Goal: Task Accomplishment & Management: Complete application form

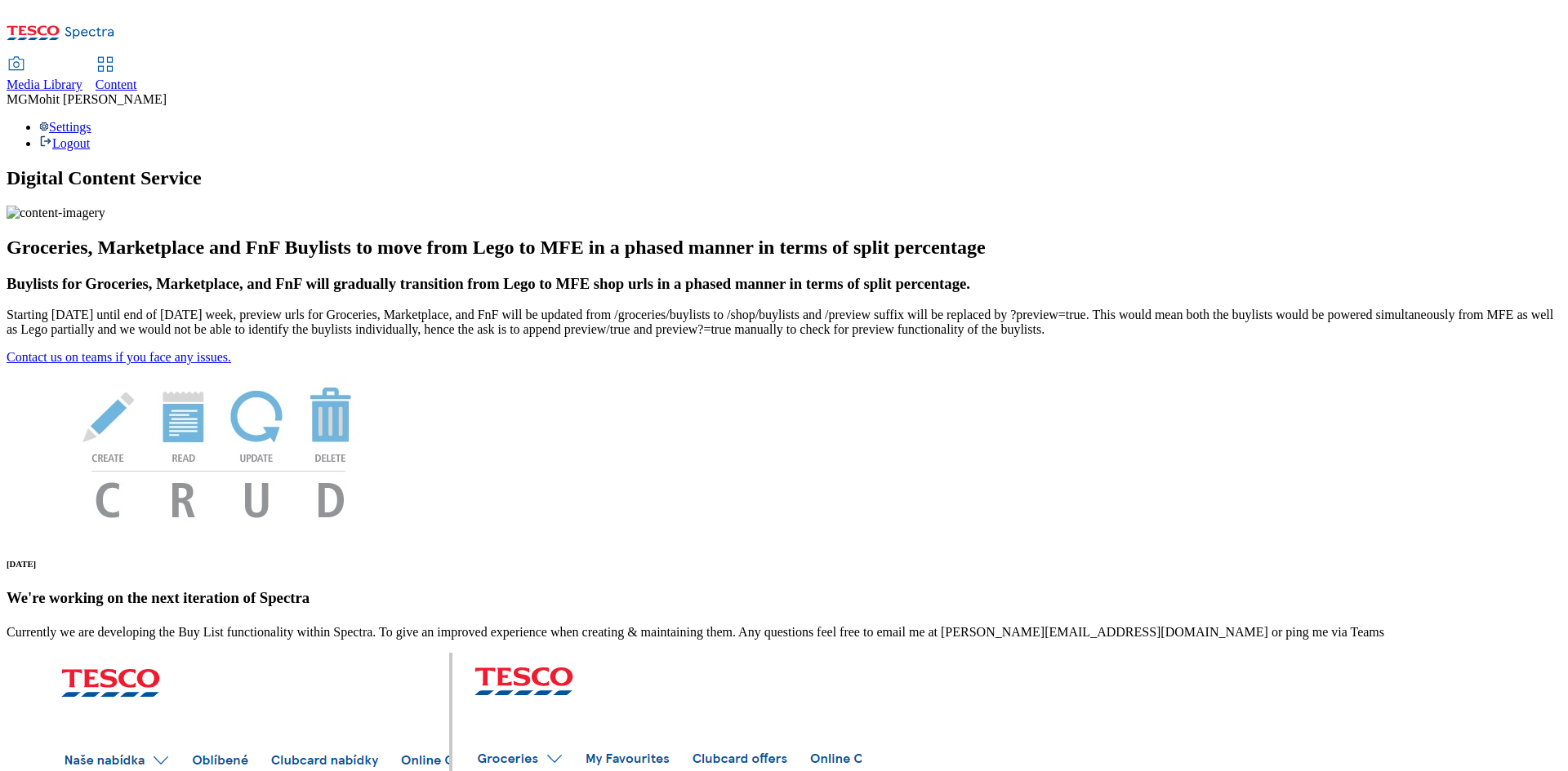
click at [137, 78] on span "Content" at bounding box center [116, 84] width 42 height 14
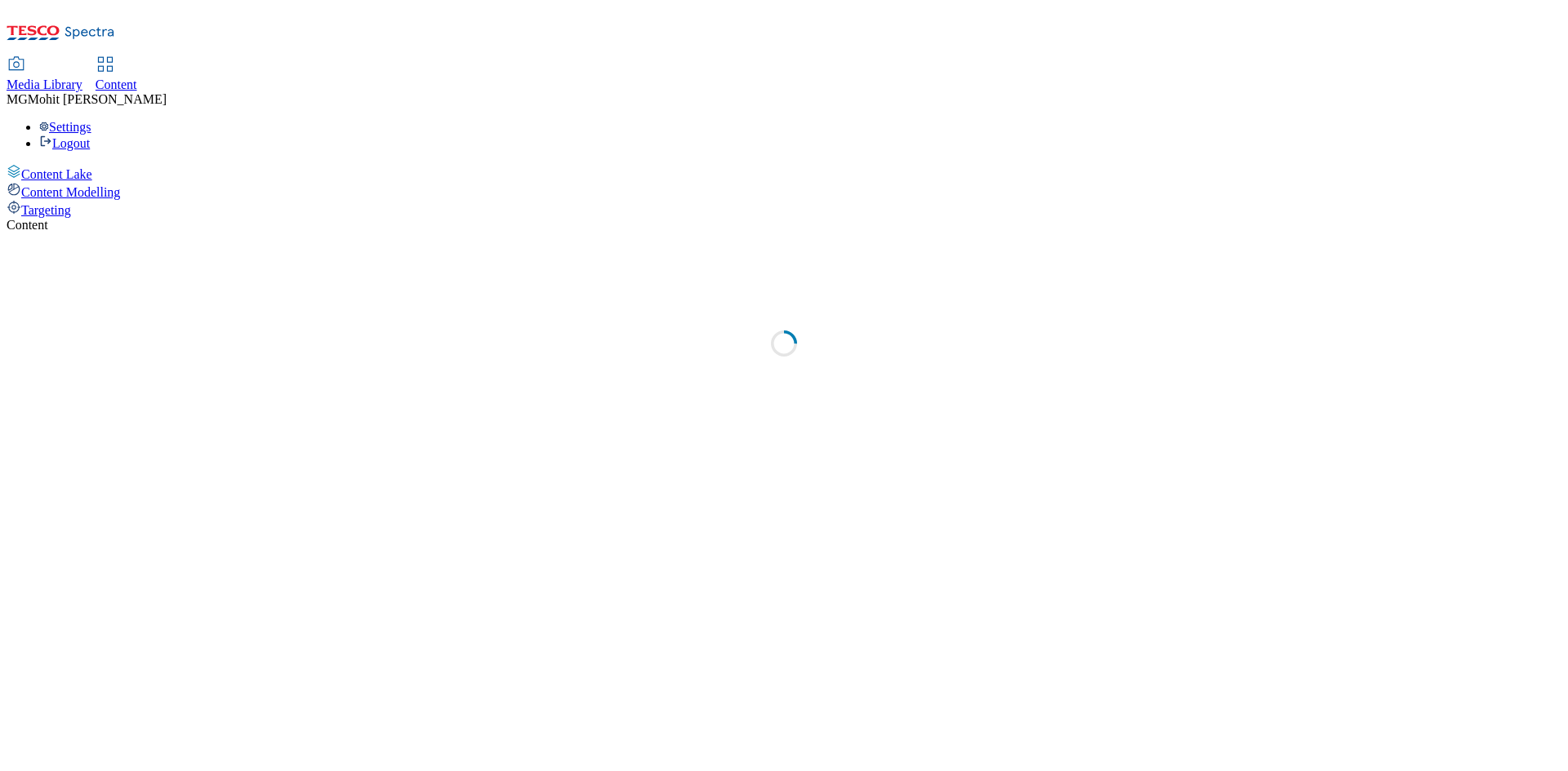
select select "ghs-uk"
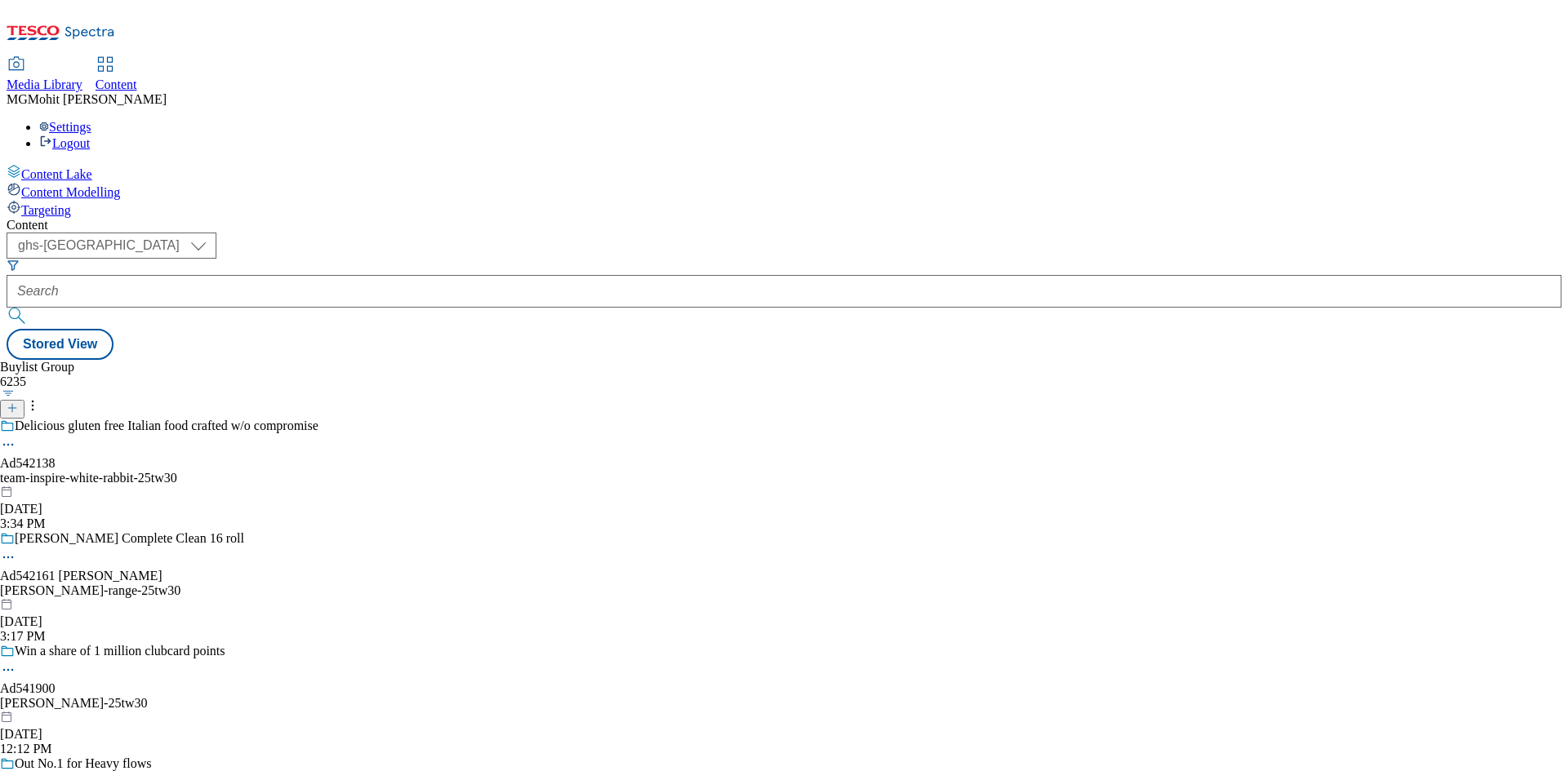
click at [18, 402] on icon at bounding box center [12, 408] width 12 height 12
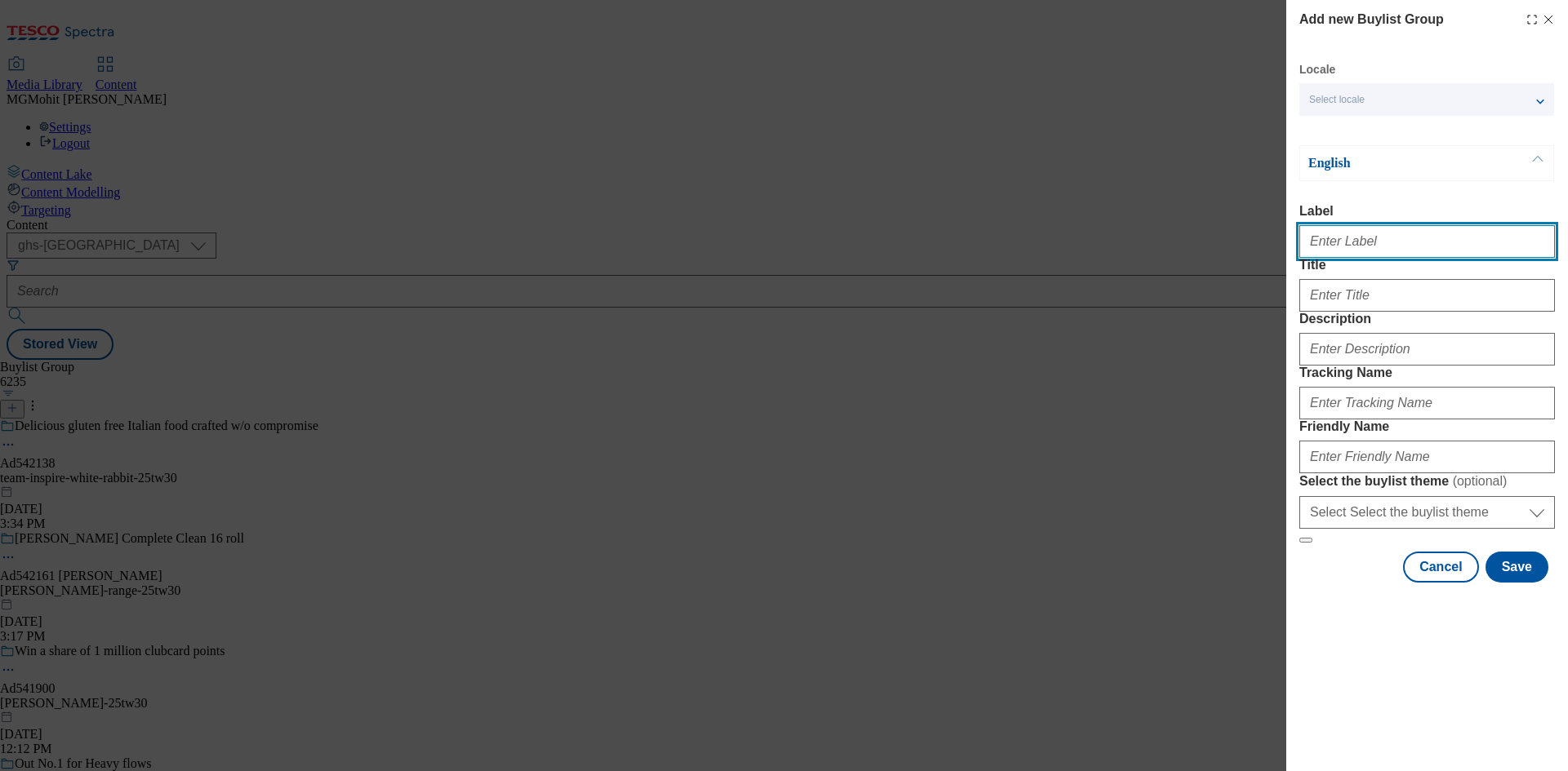
click at [1348, 251] on input "Label" at bounding box center [1427, 242] width 256 height 33
paste input "Ad542226 mondelez"
type input "Ad542226 mondelez"
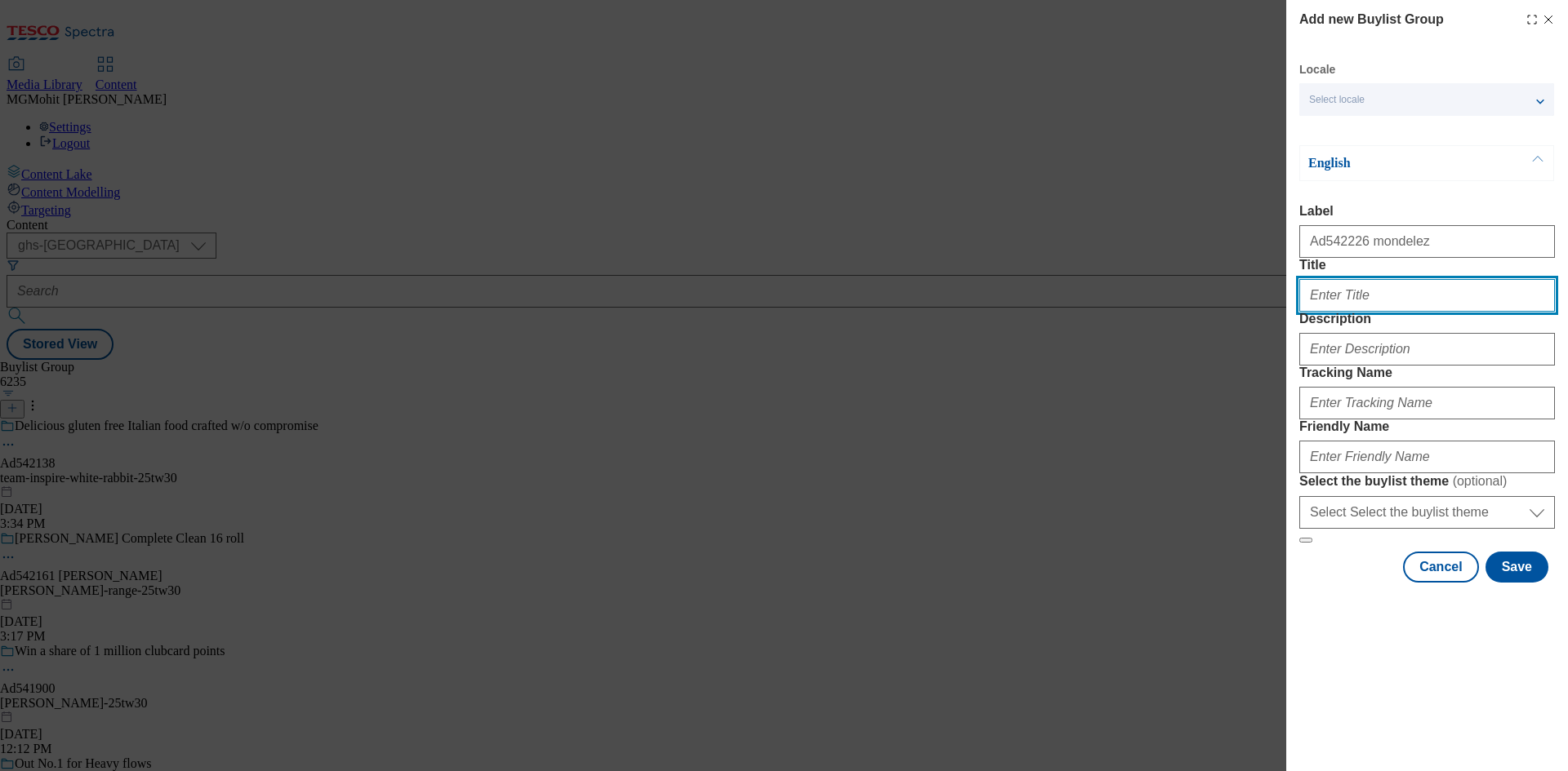
paste input "Set the juice loose"
type input "Set the juice loose"
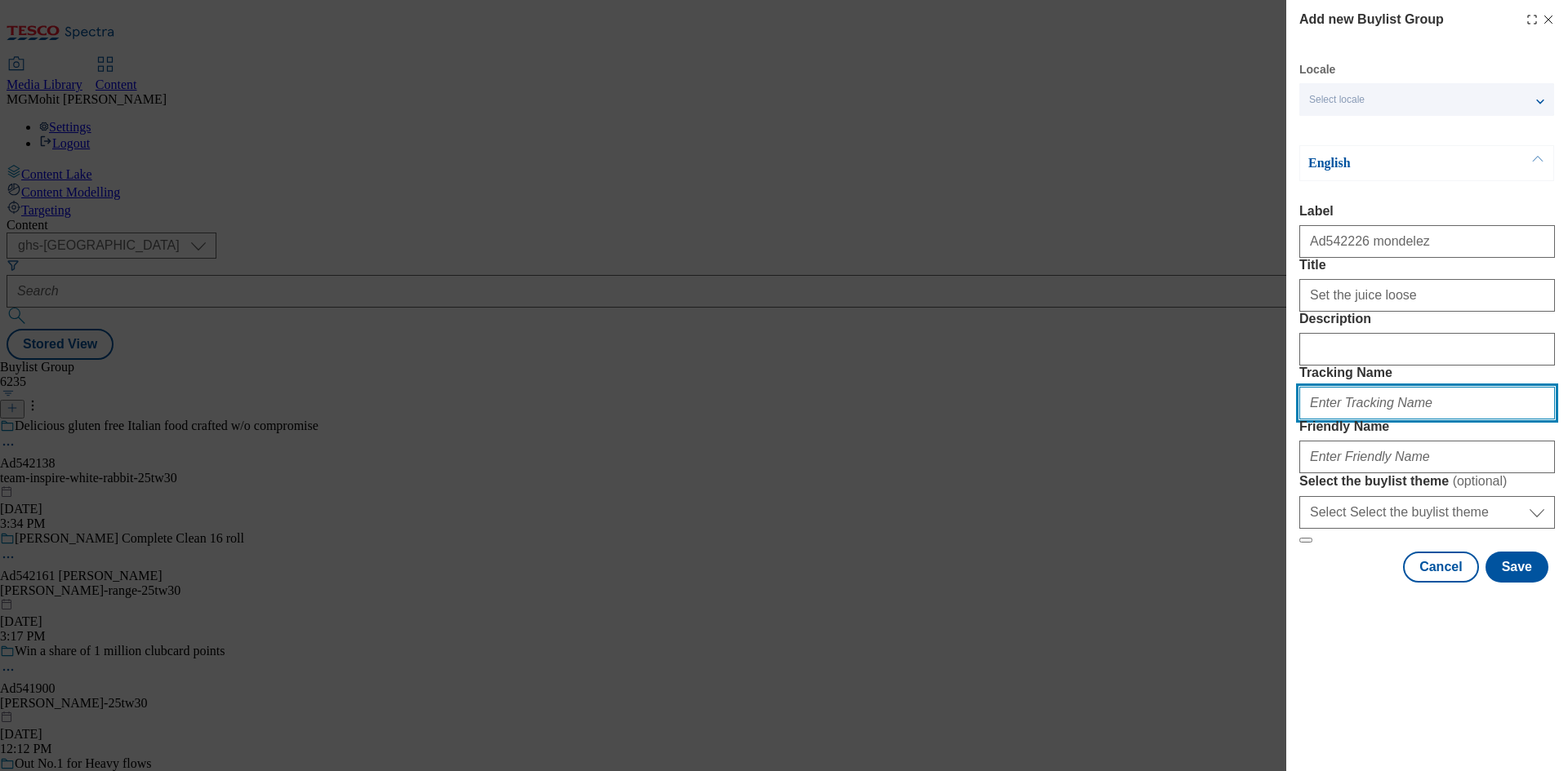
paste input "DH_AD542226"
type input "DH_AD542226"
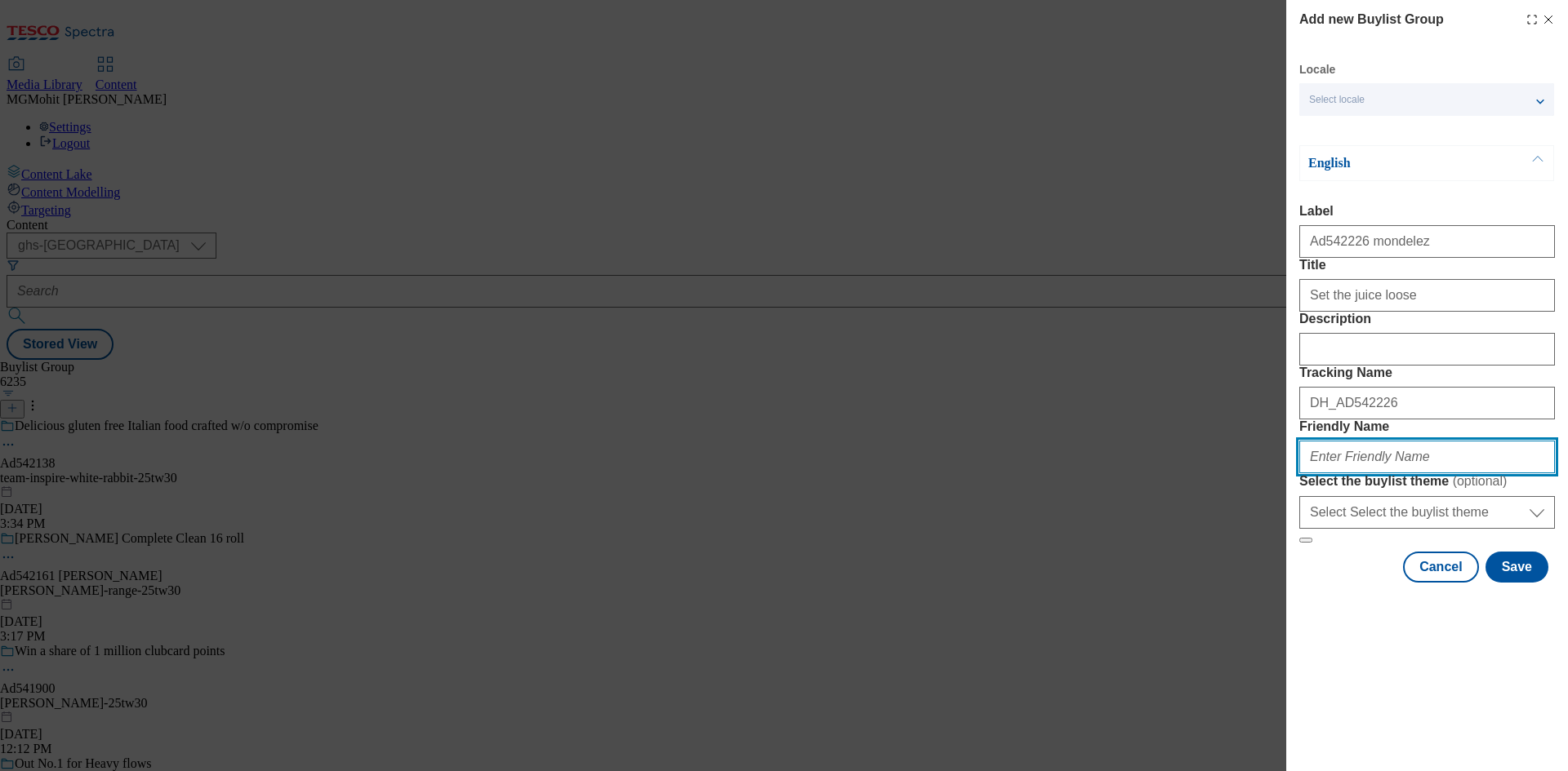
paste input "mondelez-maynardsd-bassetts-jelly-25tw29"
click at [1399, 474] on input "mondelez-maynardsd-bassetts-jelly-25tw29" at bounding box center [1427, 458] width 256 height 33
type input "mondelez-maynards-bassetts-jelly-25tw29"
click at [1420, 273] on label "Title" at bounding box center [1427, 265] width 256 height 14
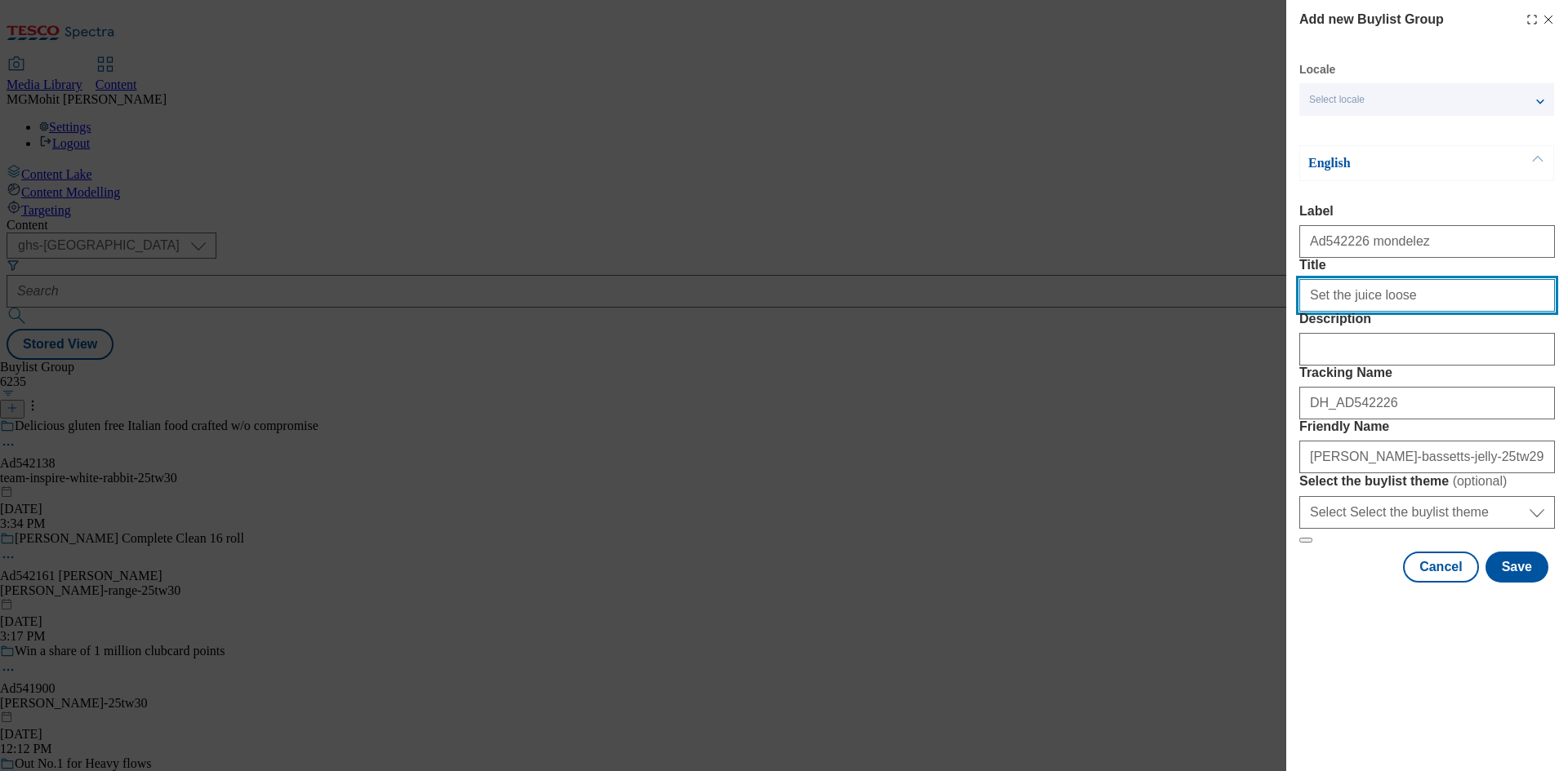
click at [1420, 291] on input "Set the juice loose" at bounding box center [1427, 295] width 256 height 33
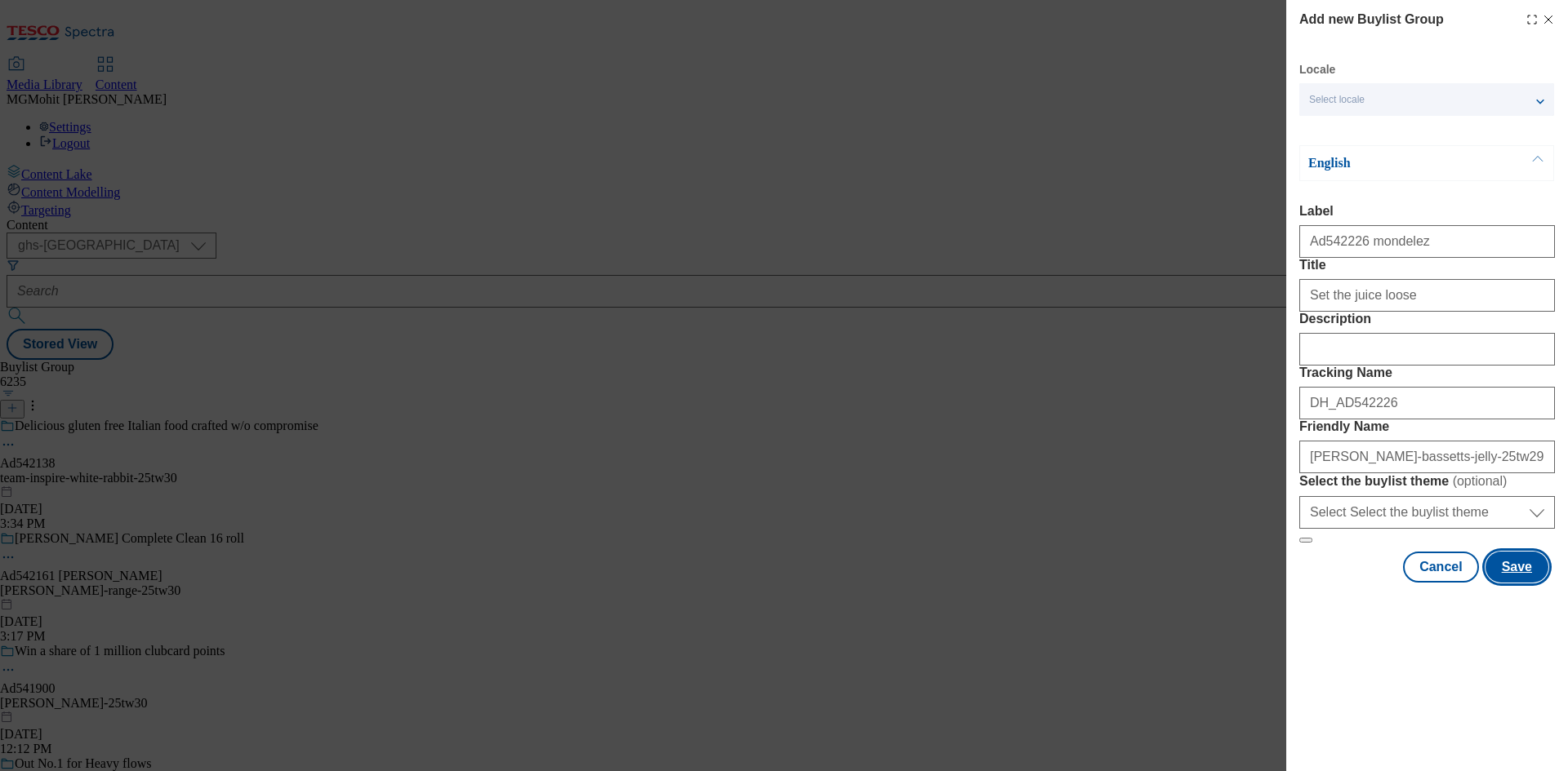
click at [1520, 583] on button "Save" at bounding box center [1516, 567] width 63 height 31
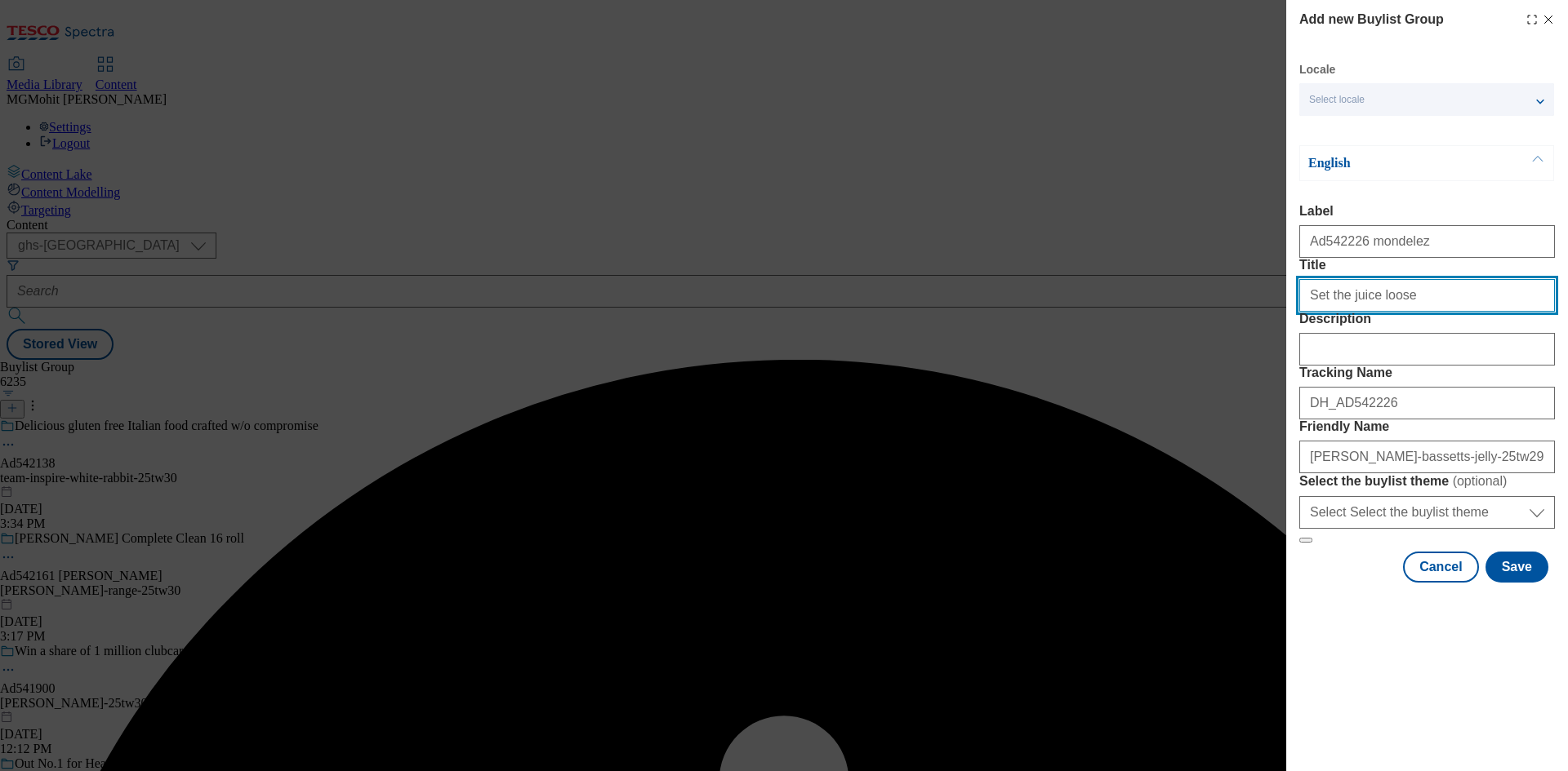
click at [1428, 312] on input "Set the juice loose" at bounding box center [1427, 295] width 256 height 33
type input "Set the juice loose"
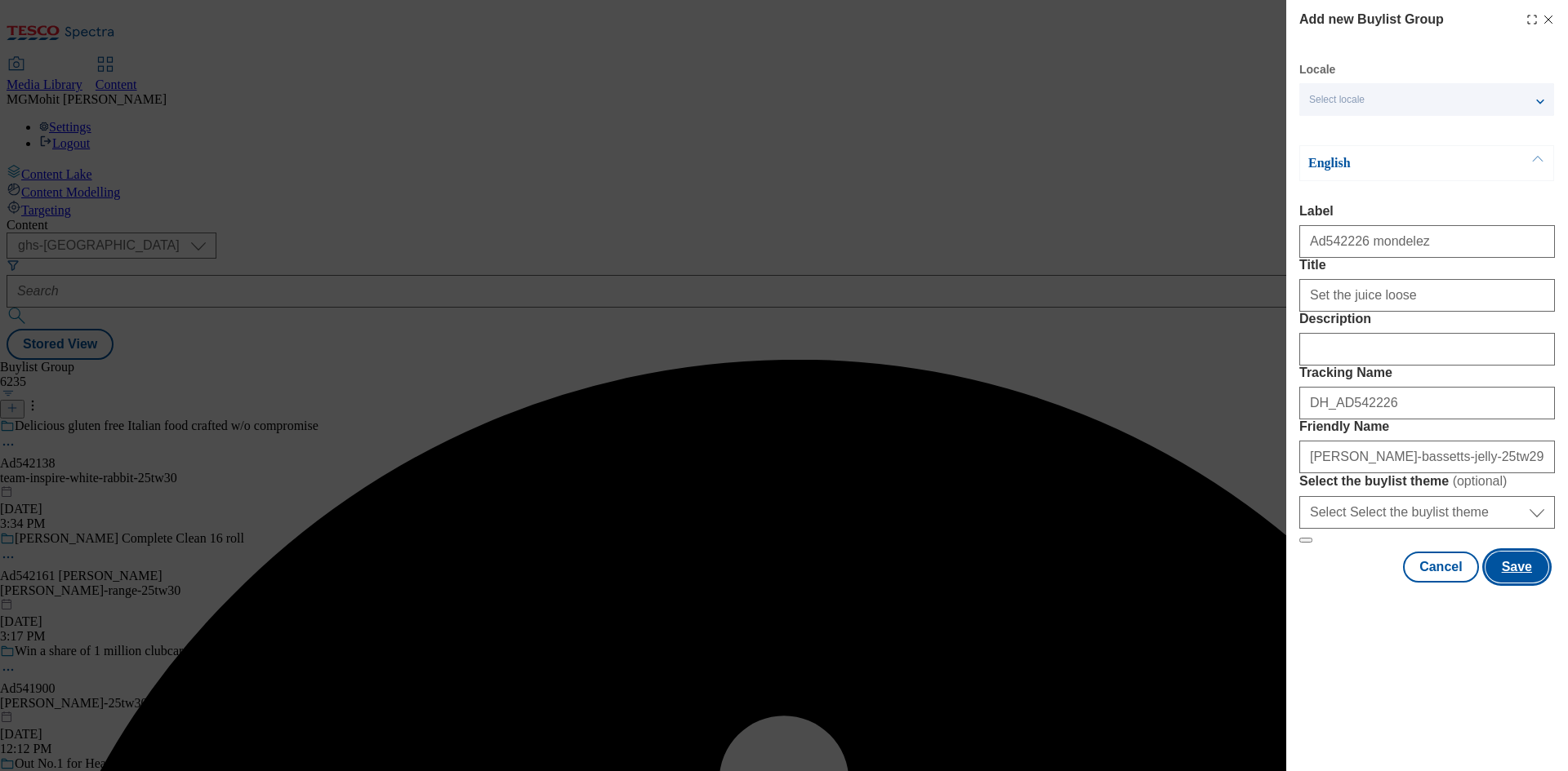
click at [1524, 583] on button "Save" at bounding box center [1516, 567] width 63 height 31
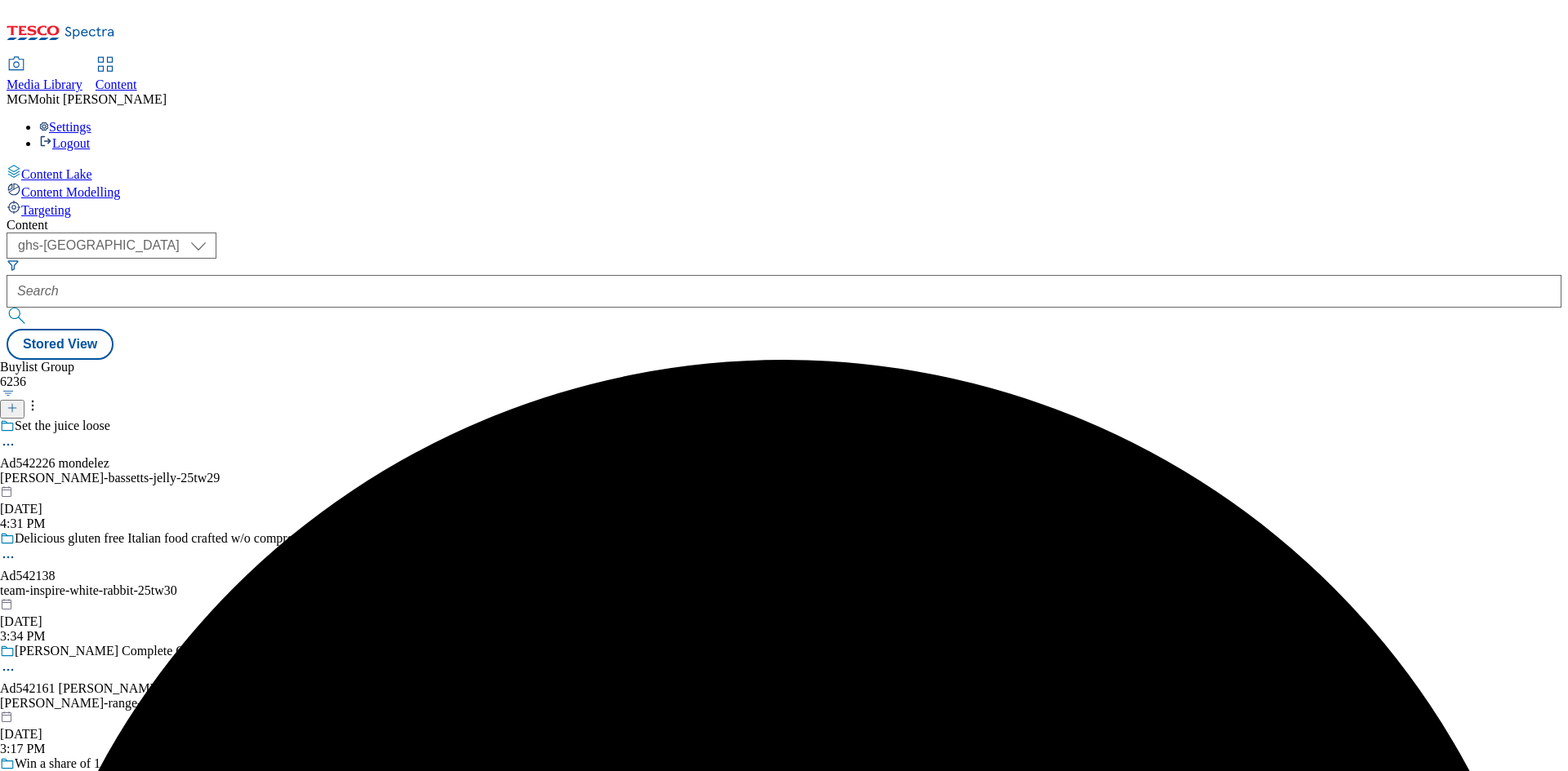
click at [349, 419] on div "Set the juice loose Ad542226 mondelez mondelez-maynards-bassetts-jelly-25tw29 S…" at bounding box center [174, 475] width 349 height 112
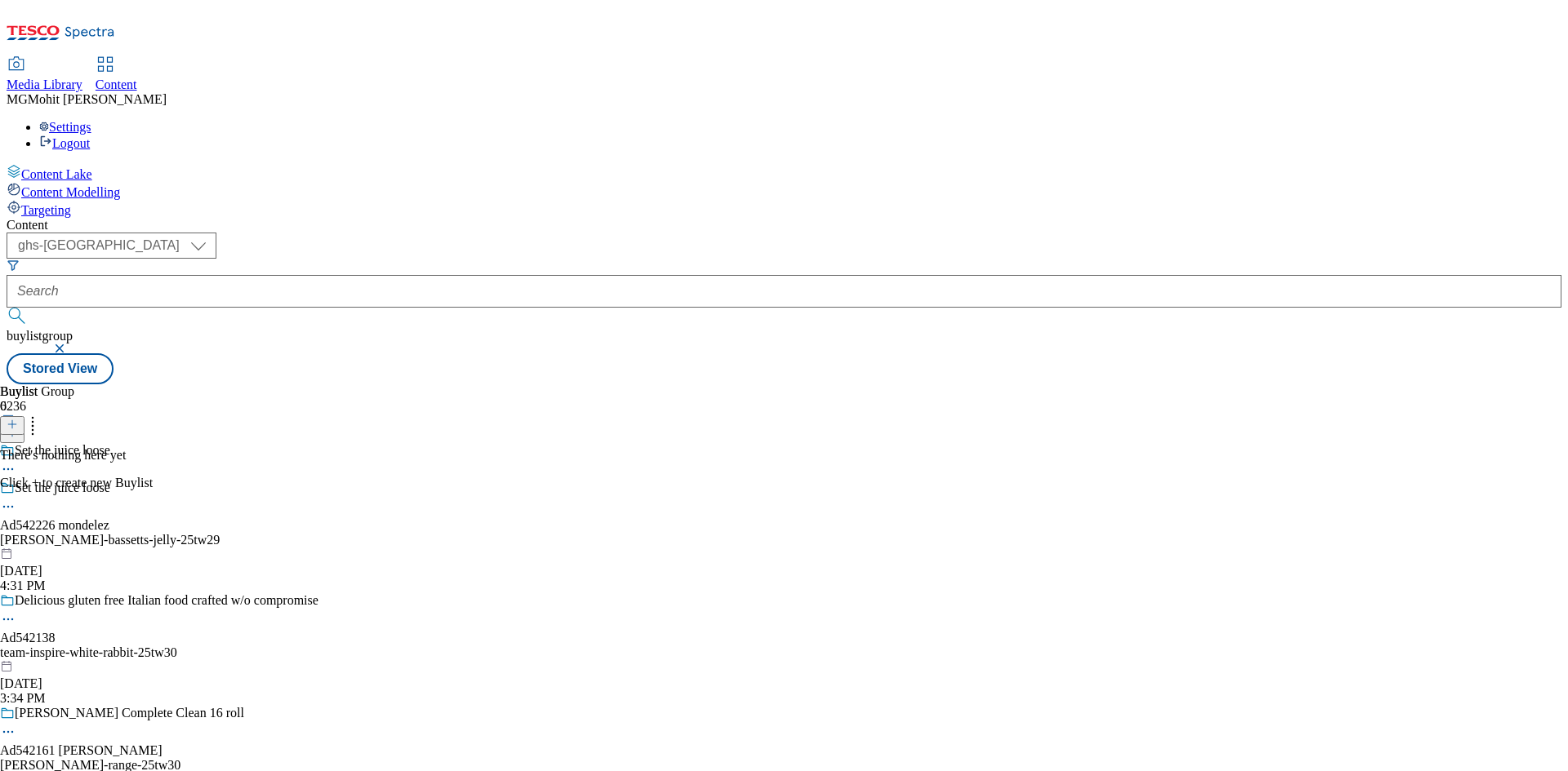
click at [18, 419] on icon at bounding box center [12, 424] width 12 height 12
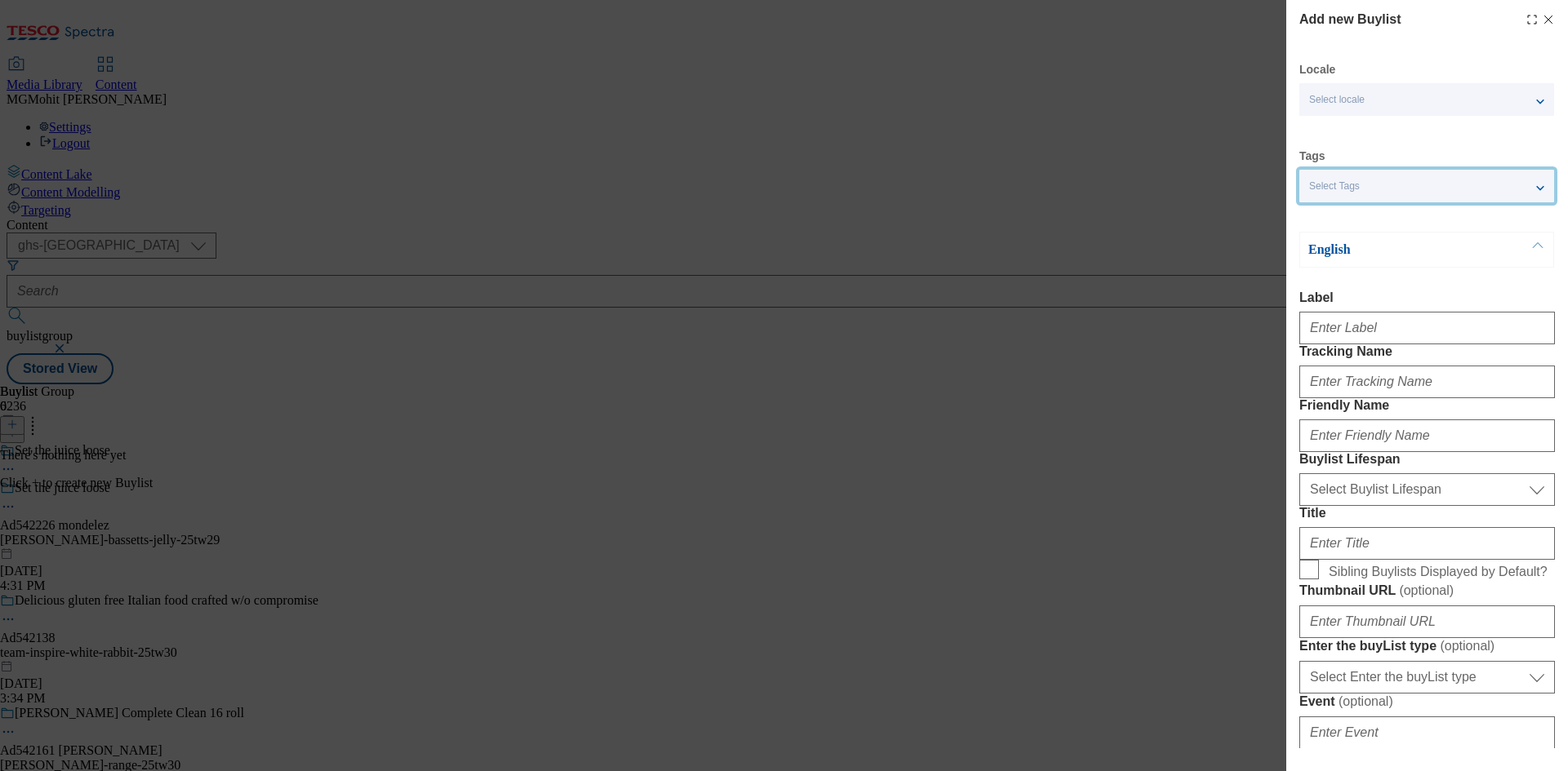
click at [1379, 180] on div "Select Tags" at bounding box center [1426, 186] width 255 height 33
click at [1220, 260] on div "Add new Buylist Locale Select locale English Welsh Tags Select Tags fnf marketp…" at bounding box center [784, 385] width 1568 height 771
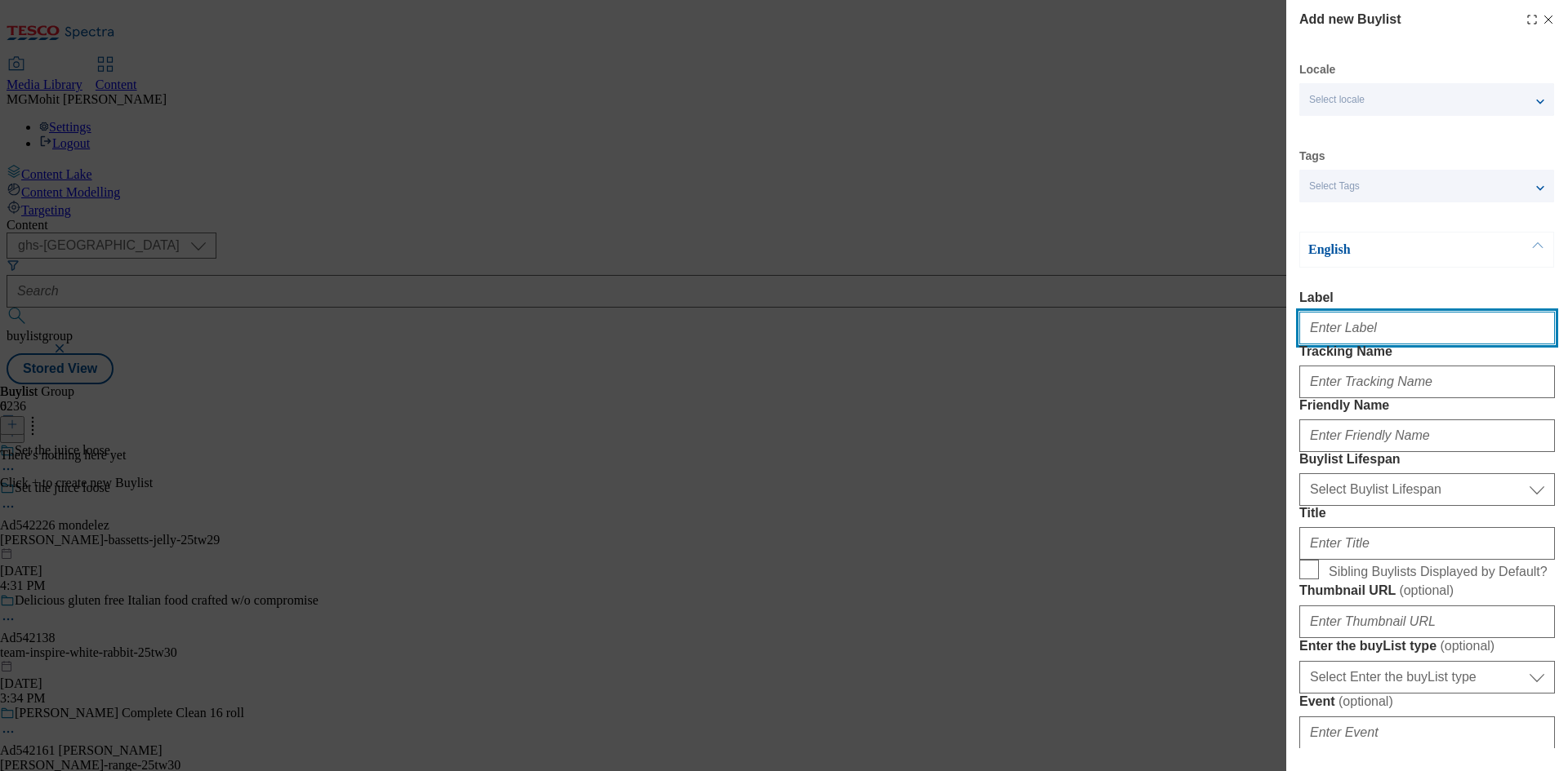
click at [1321, 334] on input "Label" at bounding box center [1427, 328] width 256 height 33
paste input "Ad542226"
type input "Ad542226"
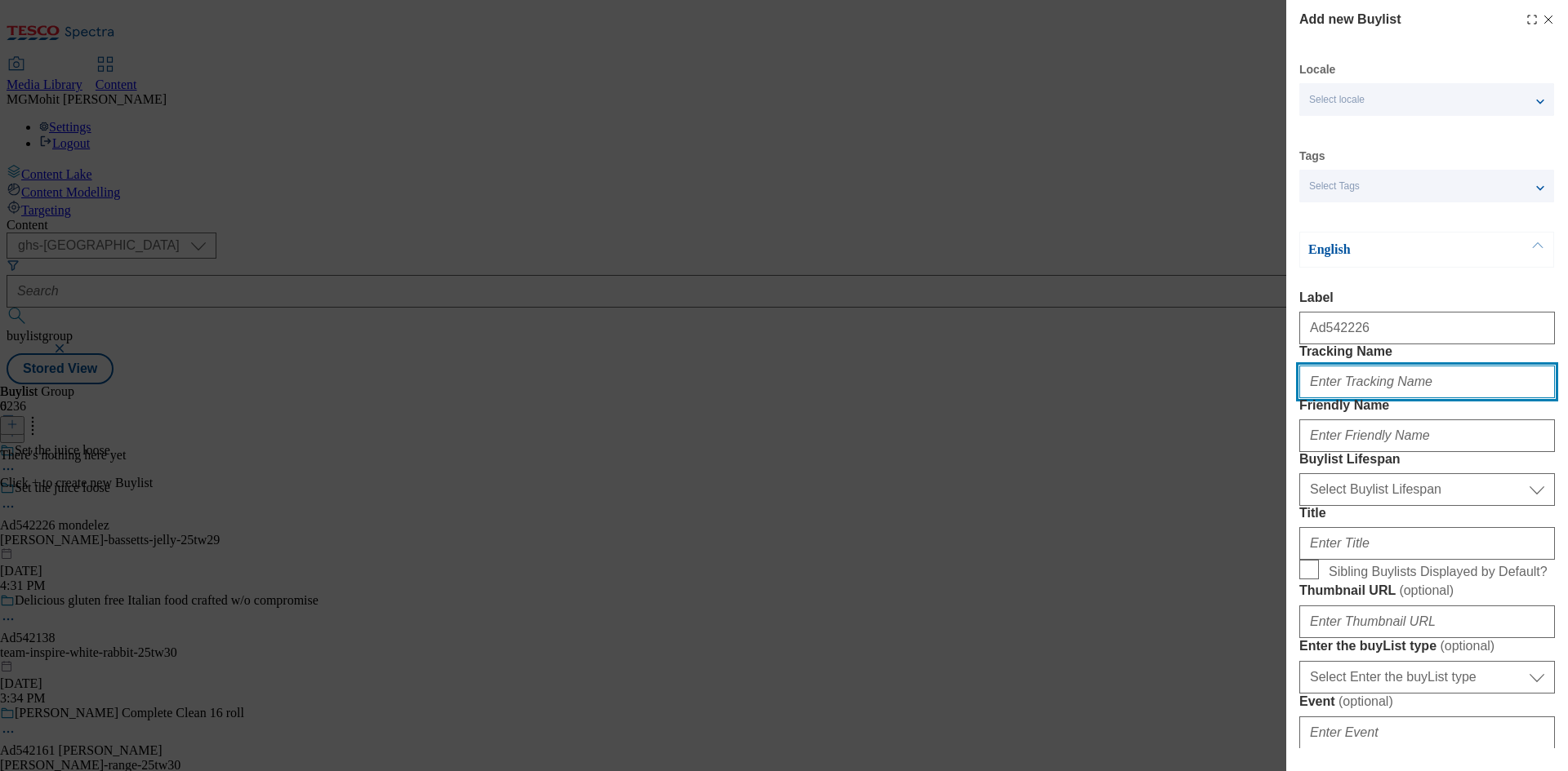
paste input "DH_AD542226"
type input "DH_AD542226"
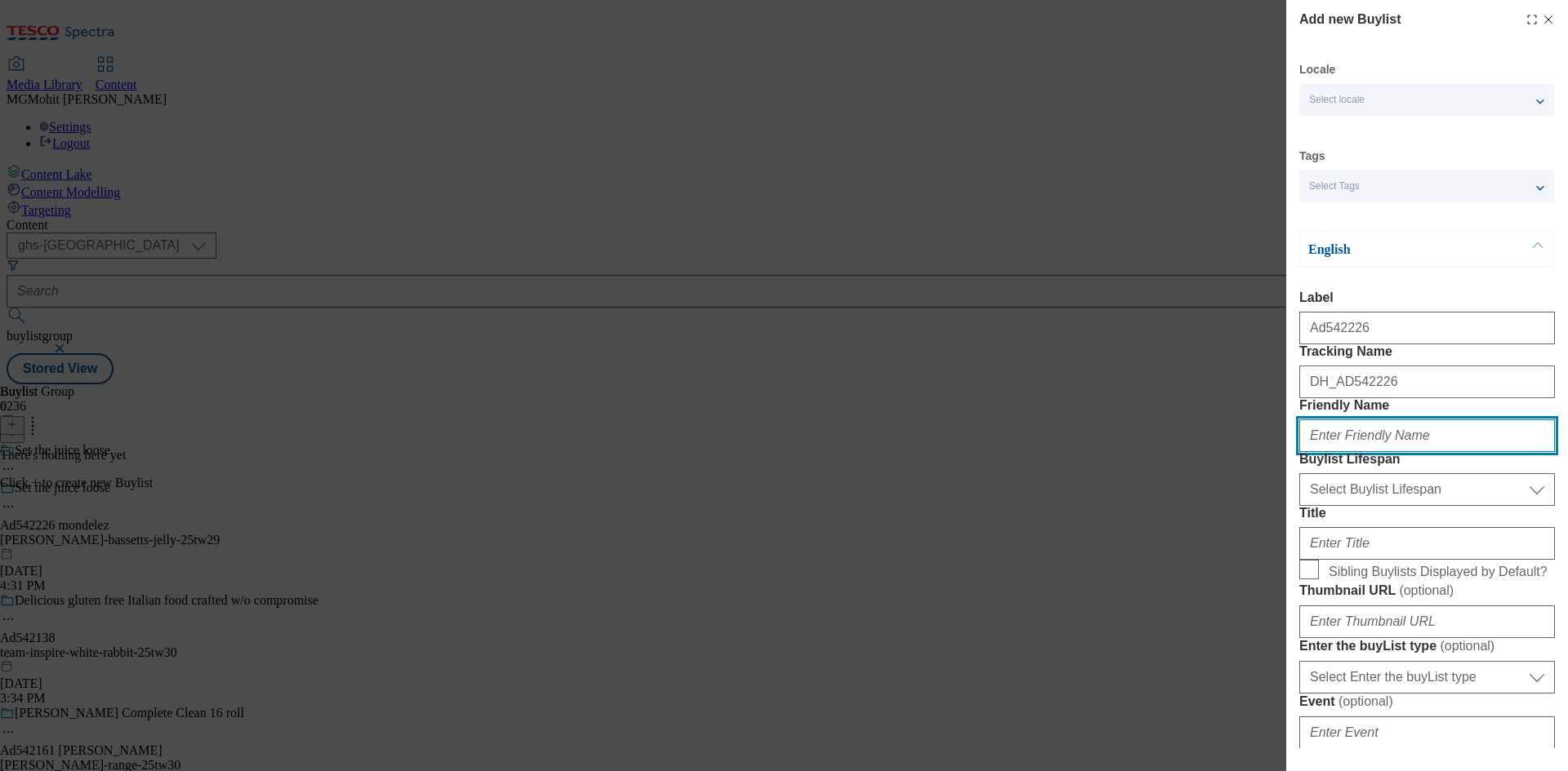
click at [1368, 452] on input "Friendly Name" at bounding box center [1427, 436] width 256 height 33
paste input "mondelez"
type input "mondelez"
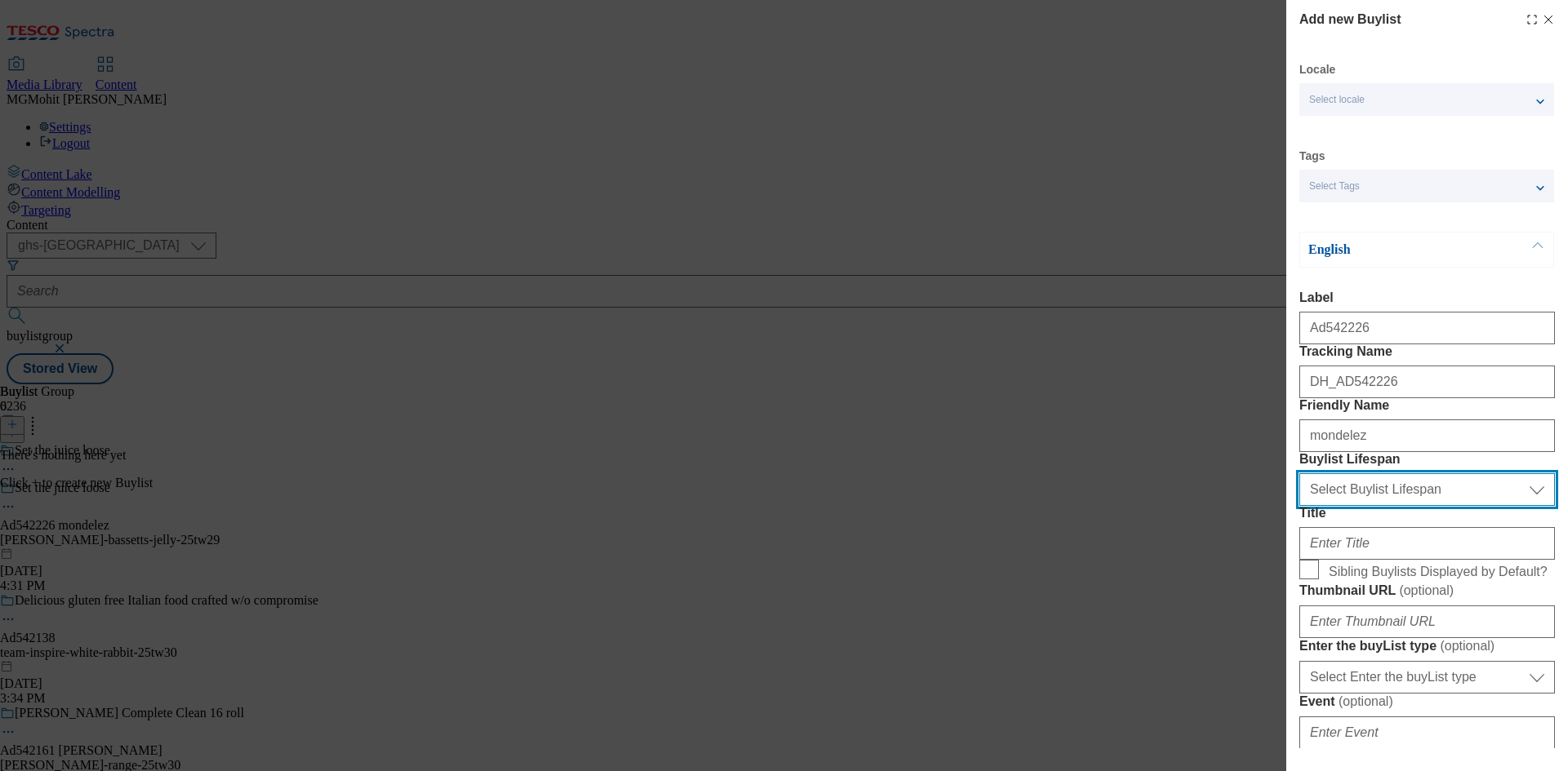
click at [1350, 506] on select "Select Buylist Lifespan evergreen seasonal tactical" at bounding box center [1427, 490] width 256 height 33
select select "tactical"
click at [1299, 506] on select "Select Buylist Lifespan evergreen seasonal tactical" at bounding box center [1427, 490] width 256 height 33
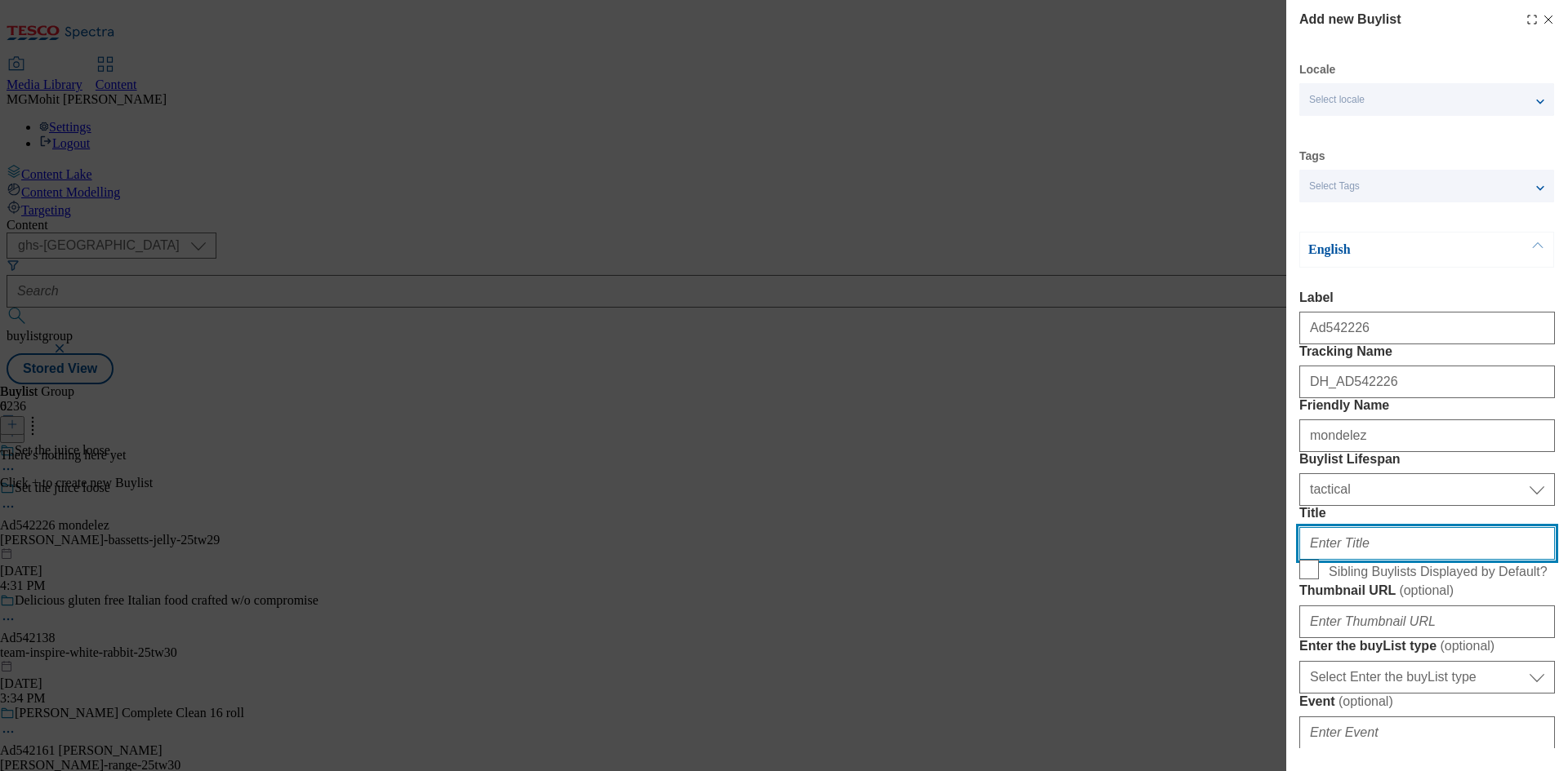
click at [1327, 560] on input "Title" at bounding box center [1427, 544] width 256 height 33
paste input "Don't forget to shop the rest of our juicy range"
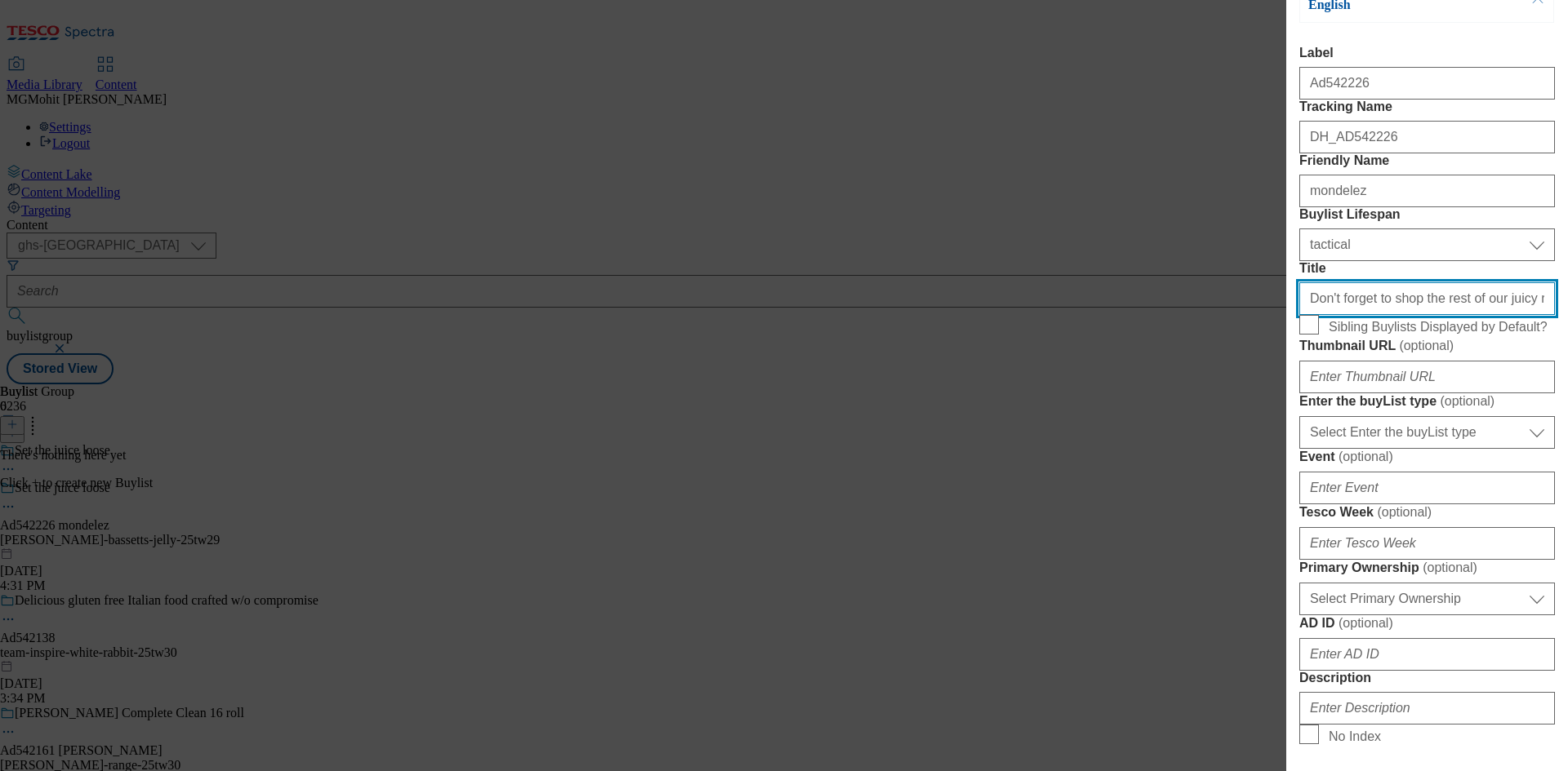
scroll to position [326, 0]
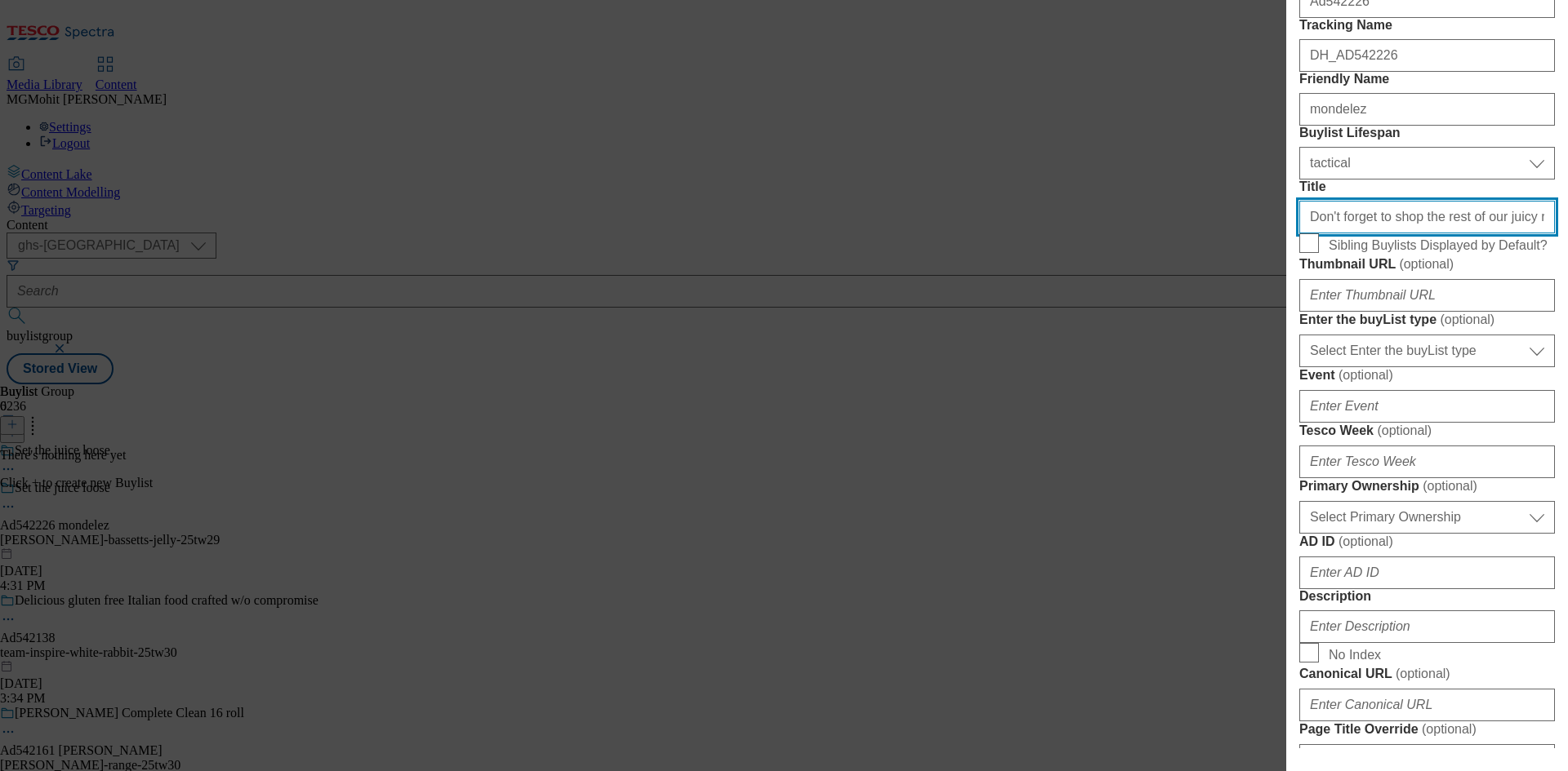
type input "Don't forget to shop the rest of our juicy range"
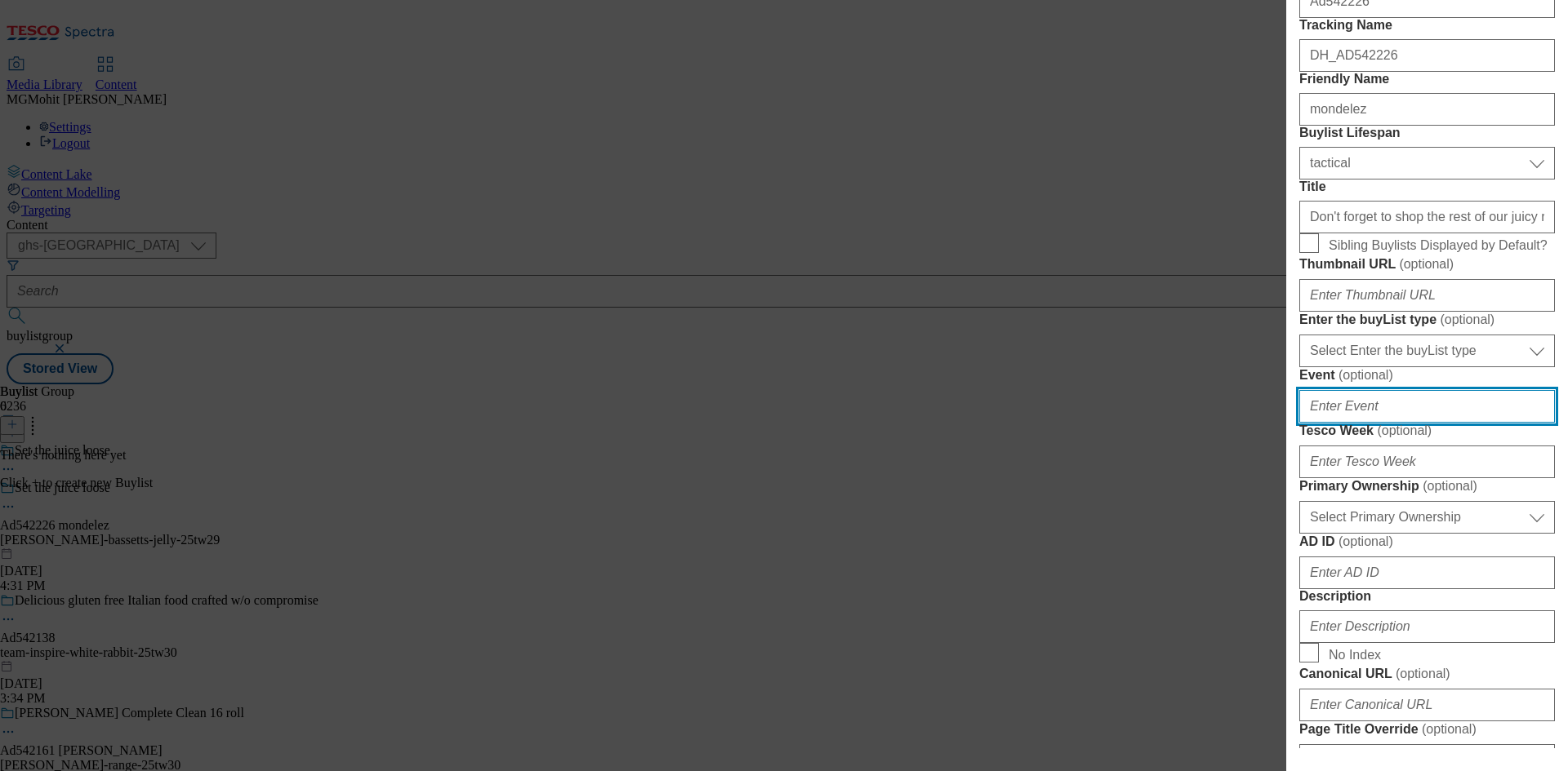
click at [1403, 423] on input "Event ( optional )" at bounding box center [1427, 407] width 256 height 33
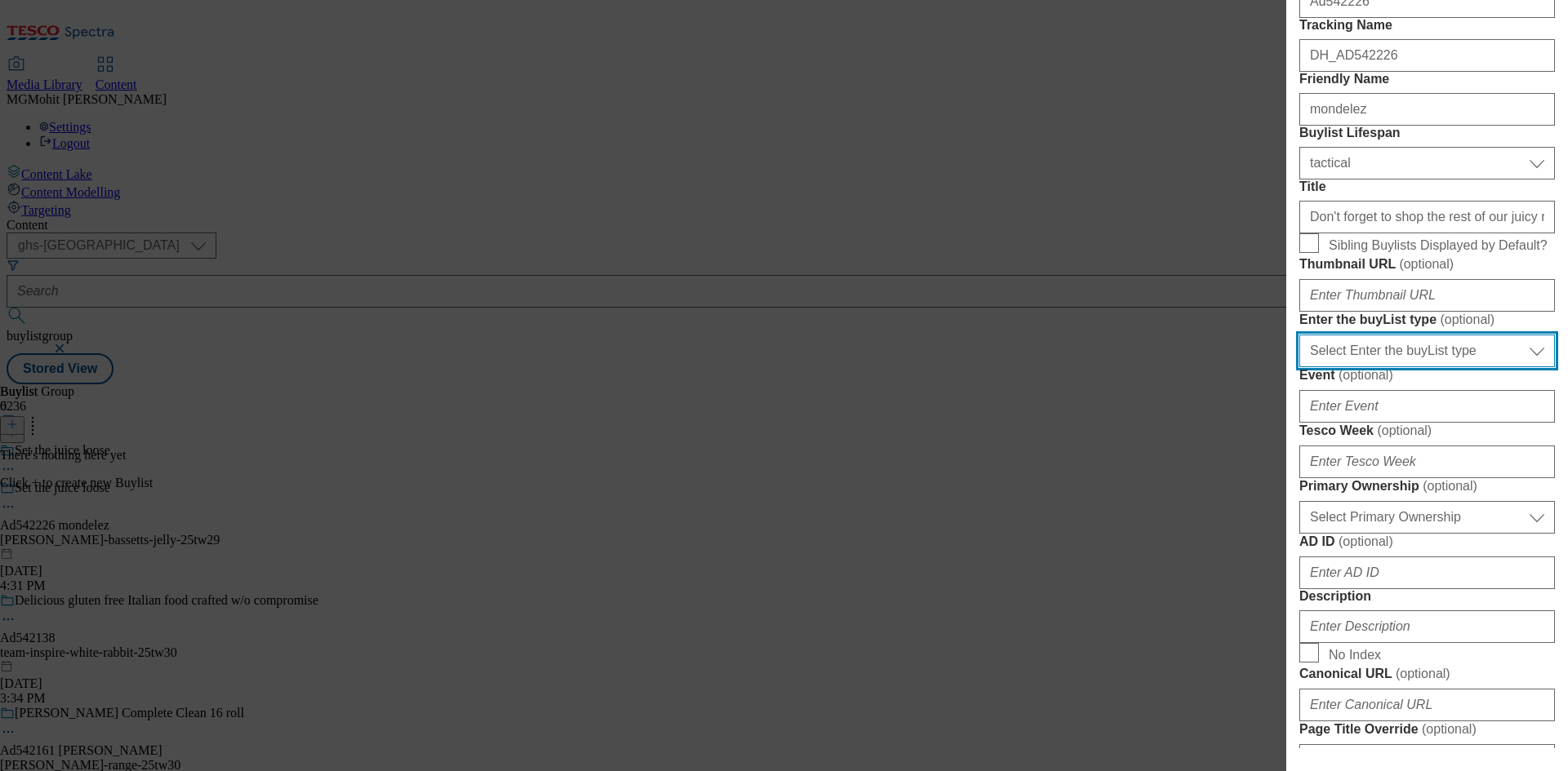
click at [1404, 367] on select "Select Enter the buyList type event supplier funded long term >4 weeks supplier…" at bounding box center [1427, 351] width 256 height 33
select select "supplier funded short term 1-3 weeks"
click at [1299, 367] on select "Select Enter the buyList type event supplier funded long term >4 weeks supplier…" at bounding box center [1427, 351] width 256 height 33
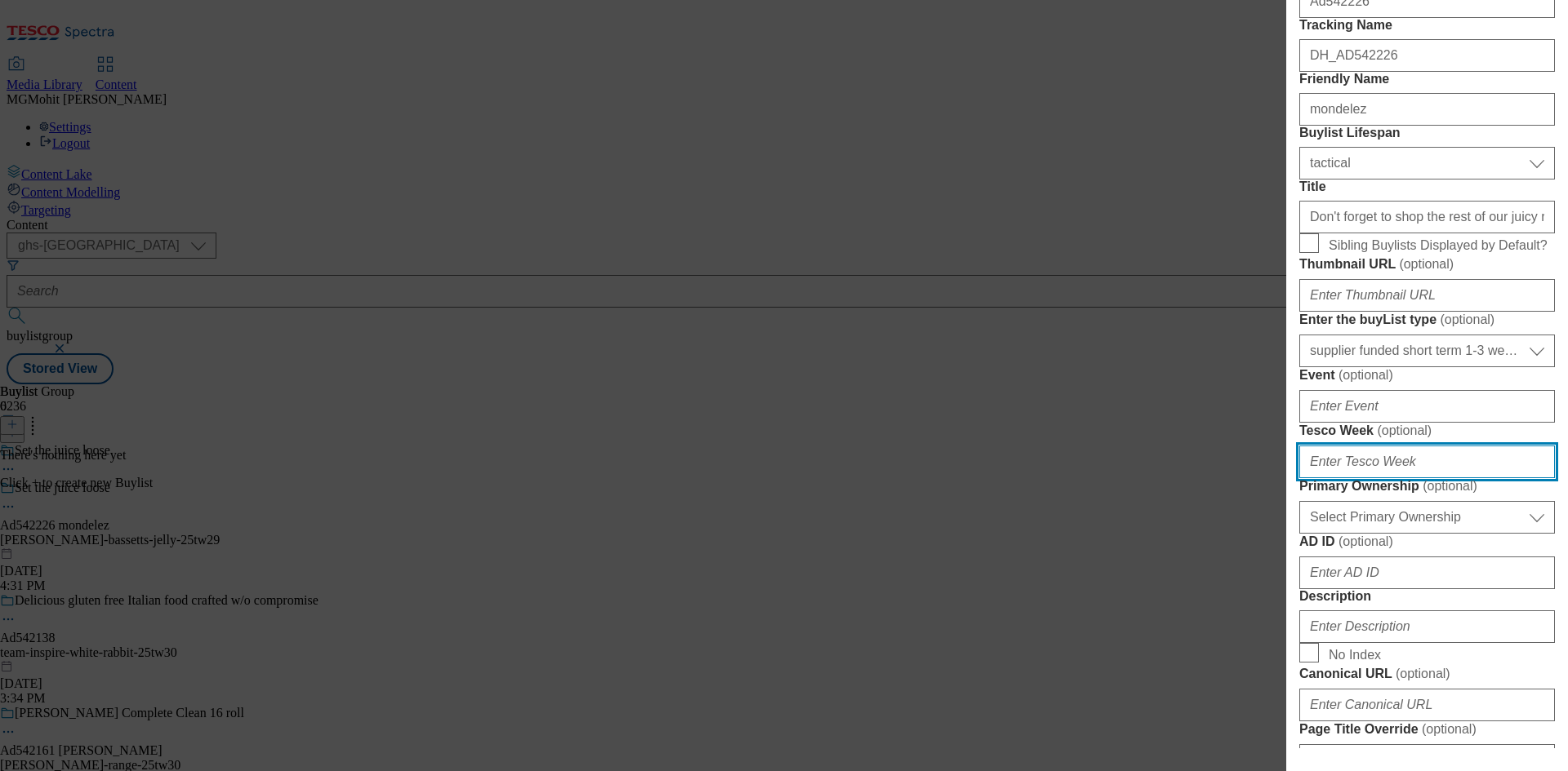
click at [1375, 478] on input "Tesco Week ( optional )" at bounding box center [1427, 462] width 256 height 33
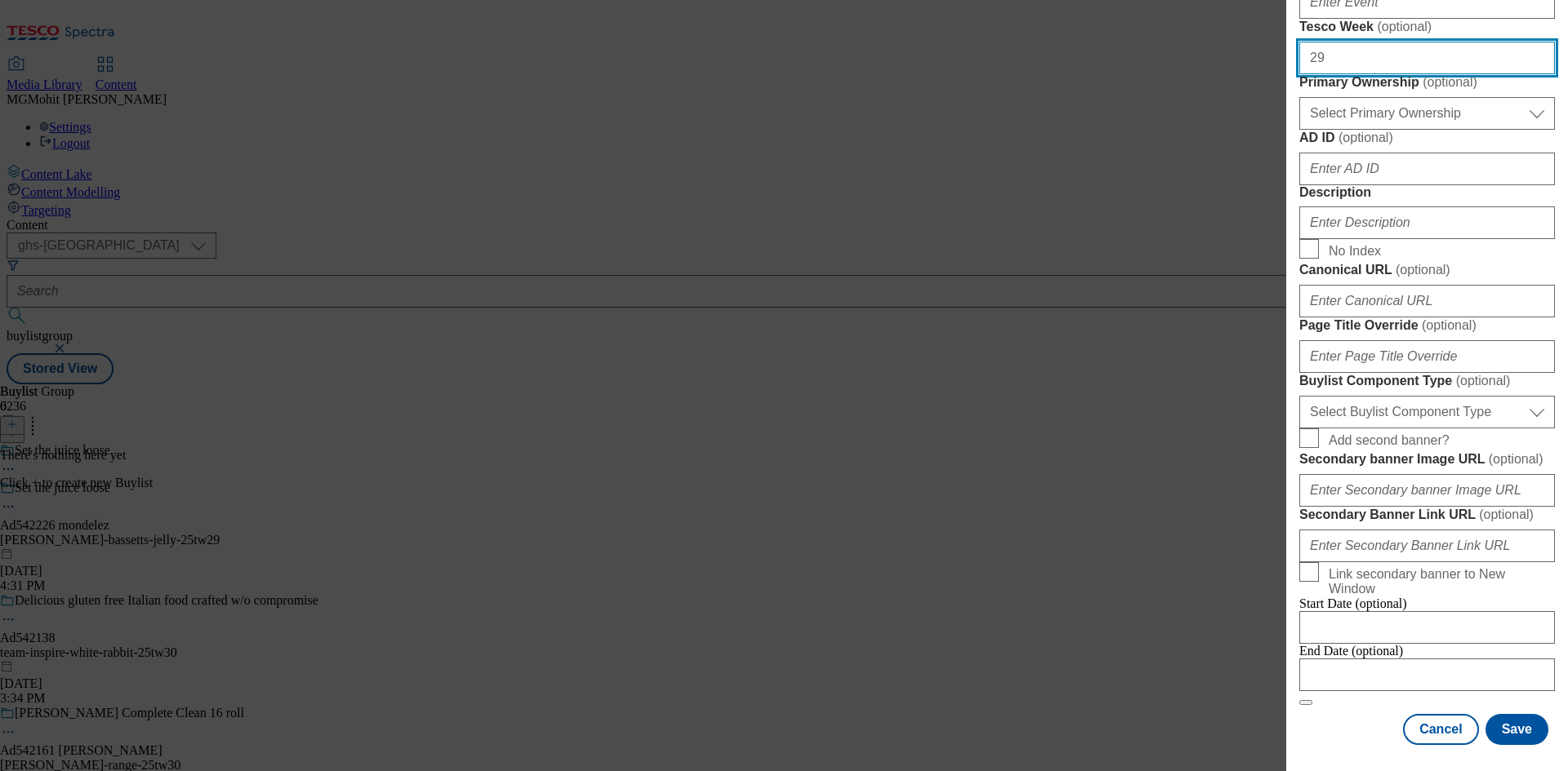
scroll to position [735, 0]
type input "29"
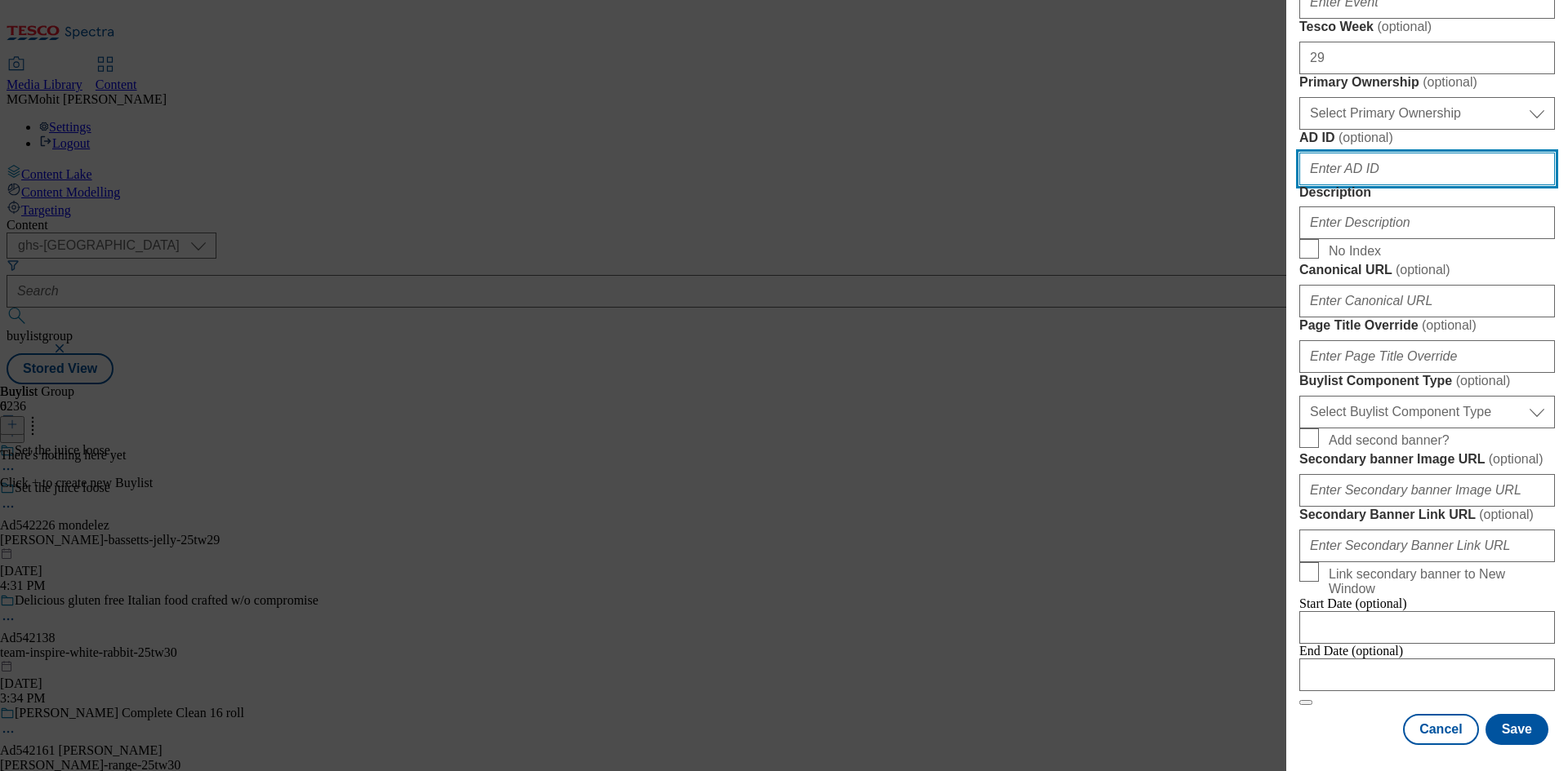
click at [1332, 186] on input "AD ID ( optional )" at bounding box center [1427, 169] width 256 height 33
paste input "542226"
type input "542226"
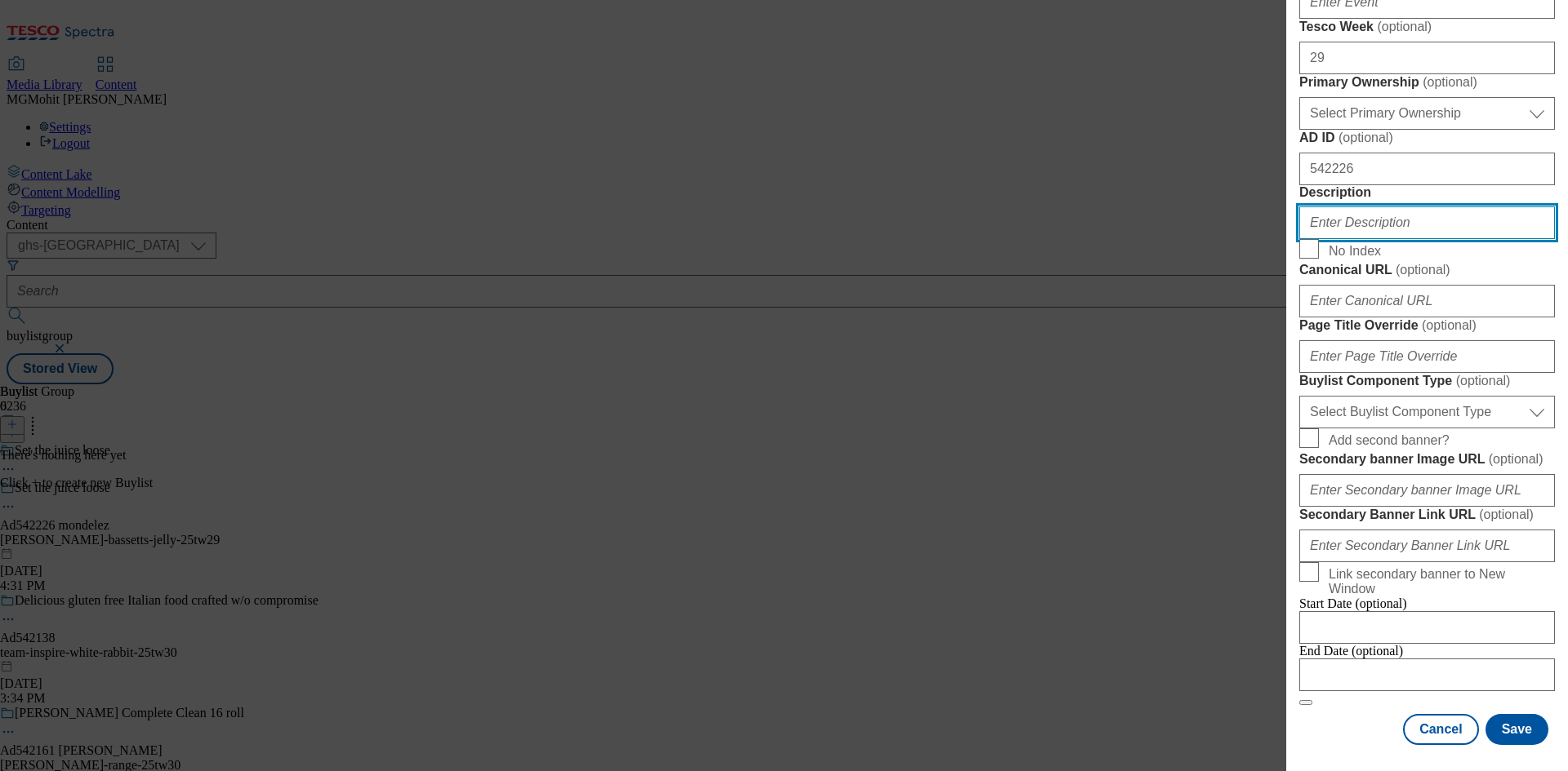
click at [1356, 239] on input "Description" at bounding box center [1427, 223] width 256 height 33
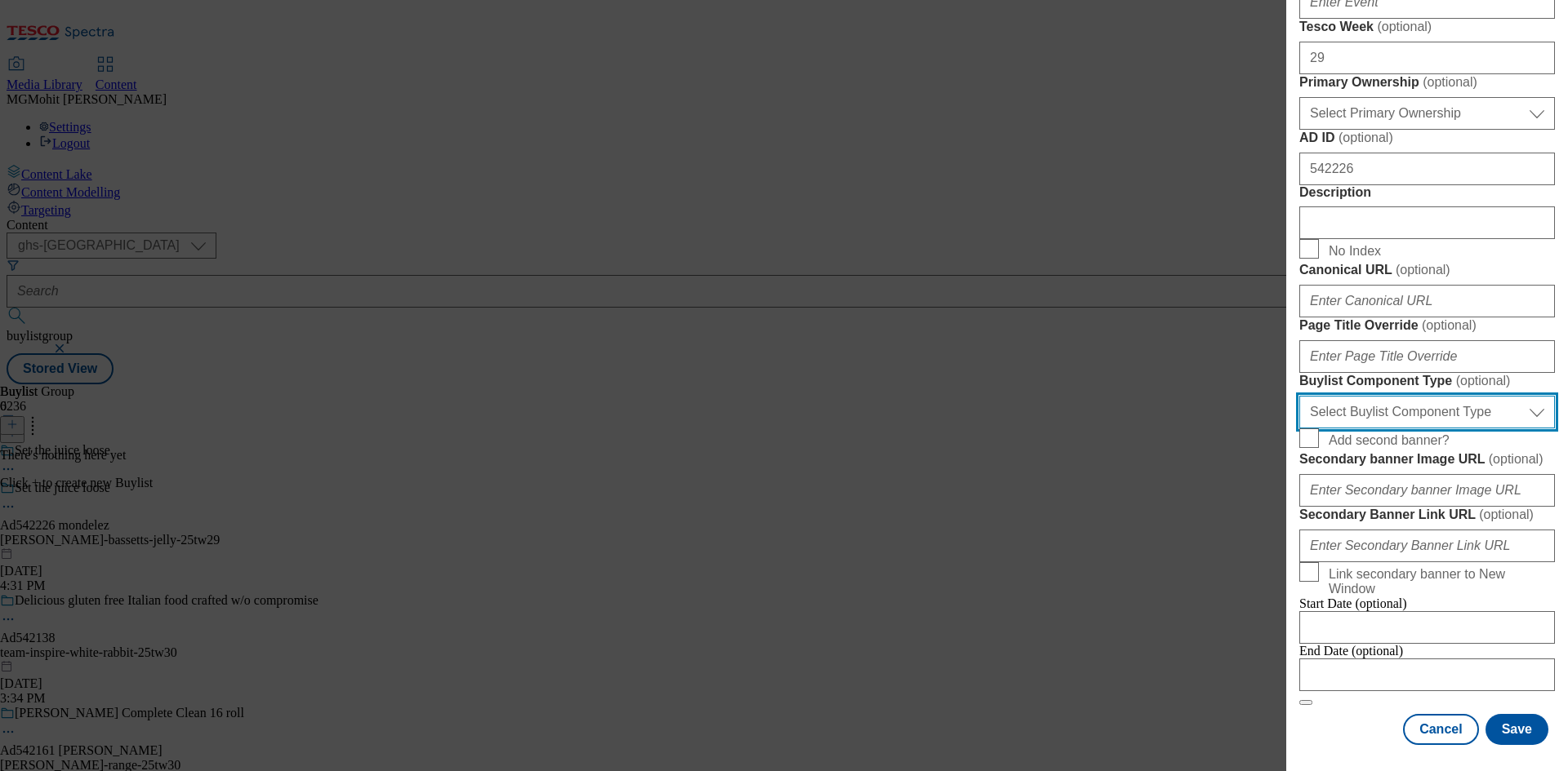
click at [1401, 429] on select "Select Buylist Component Type Banner Competition Header Meal" at bounding box center [1427, 412] width 256 height 33
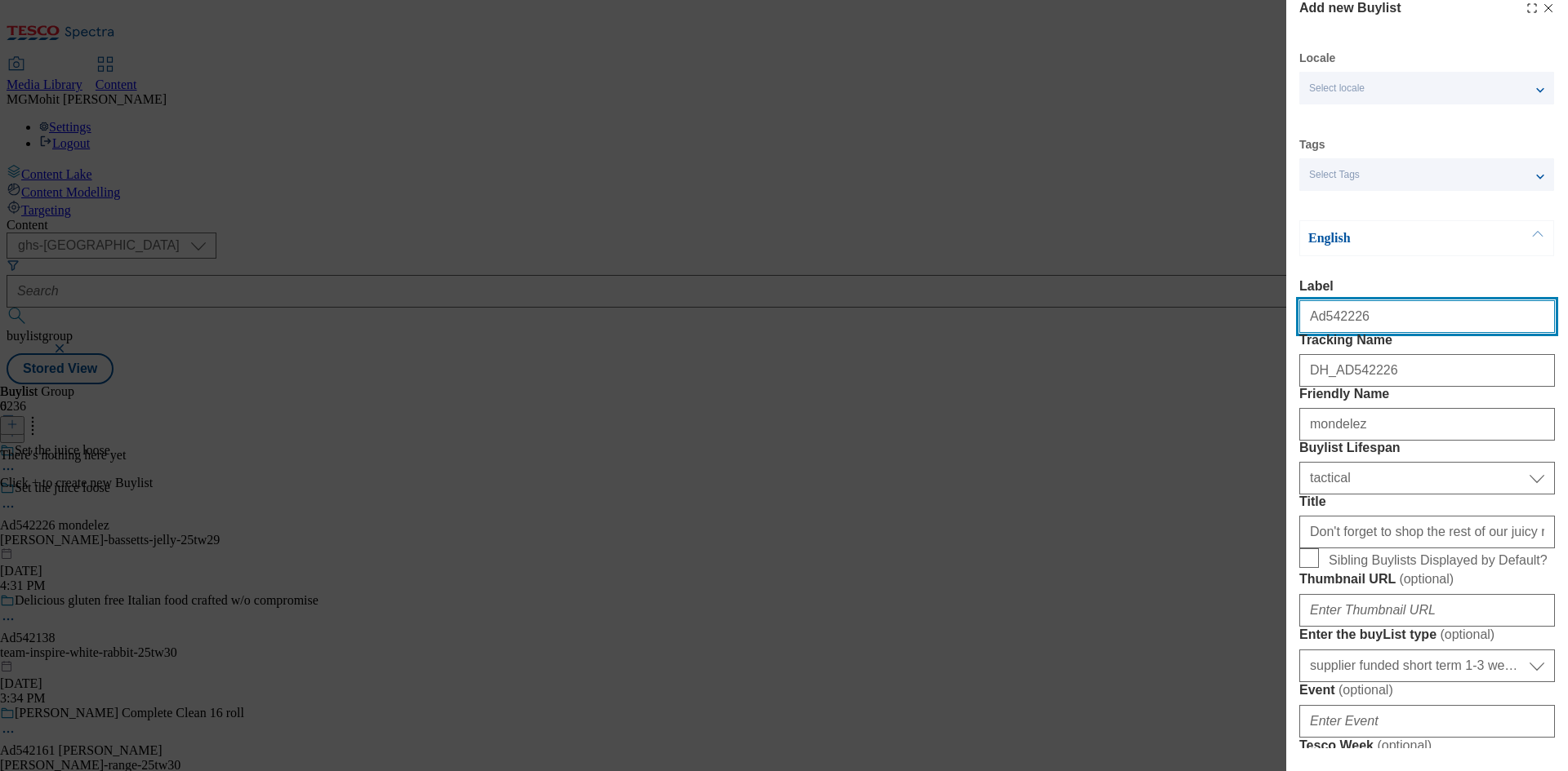
select select "Banner"
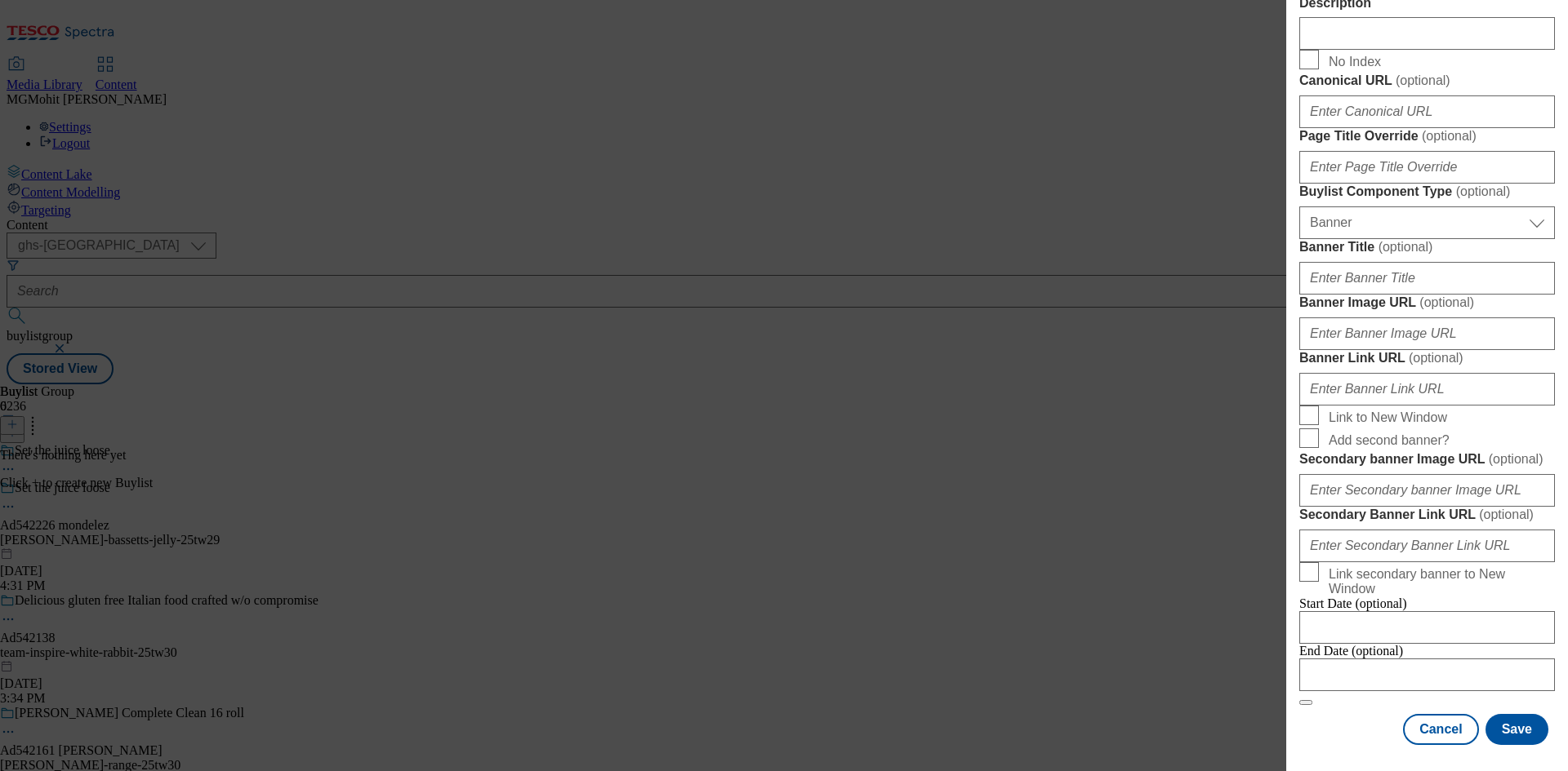
scroll to position [979, 0]
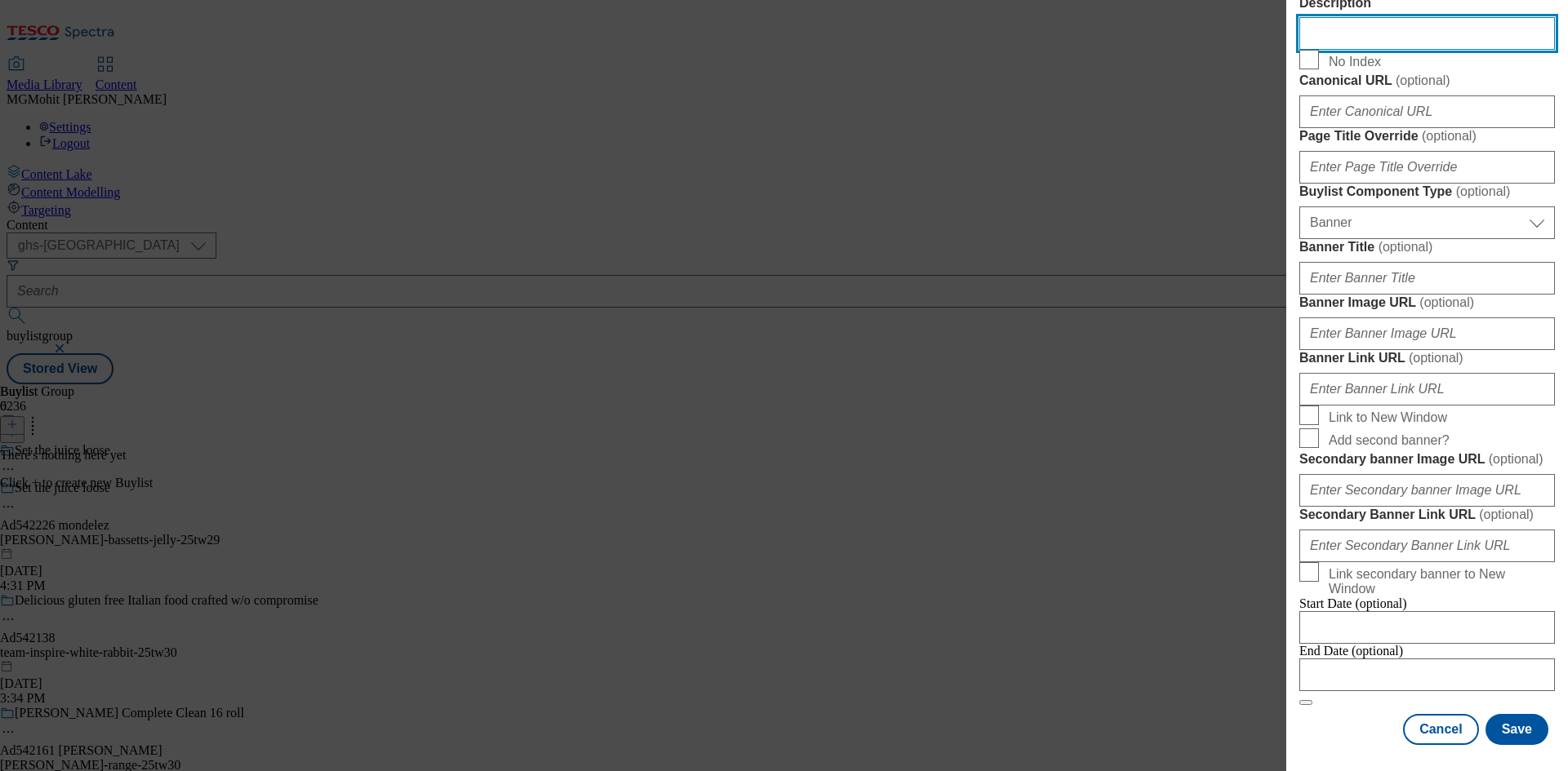
click at [1224, 301] on div "Add new Buylist Locale Select locale English Welsh Tags Select Tags fnf marketp…" at bounding box center [784, 385] width 1568 height 771
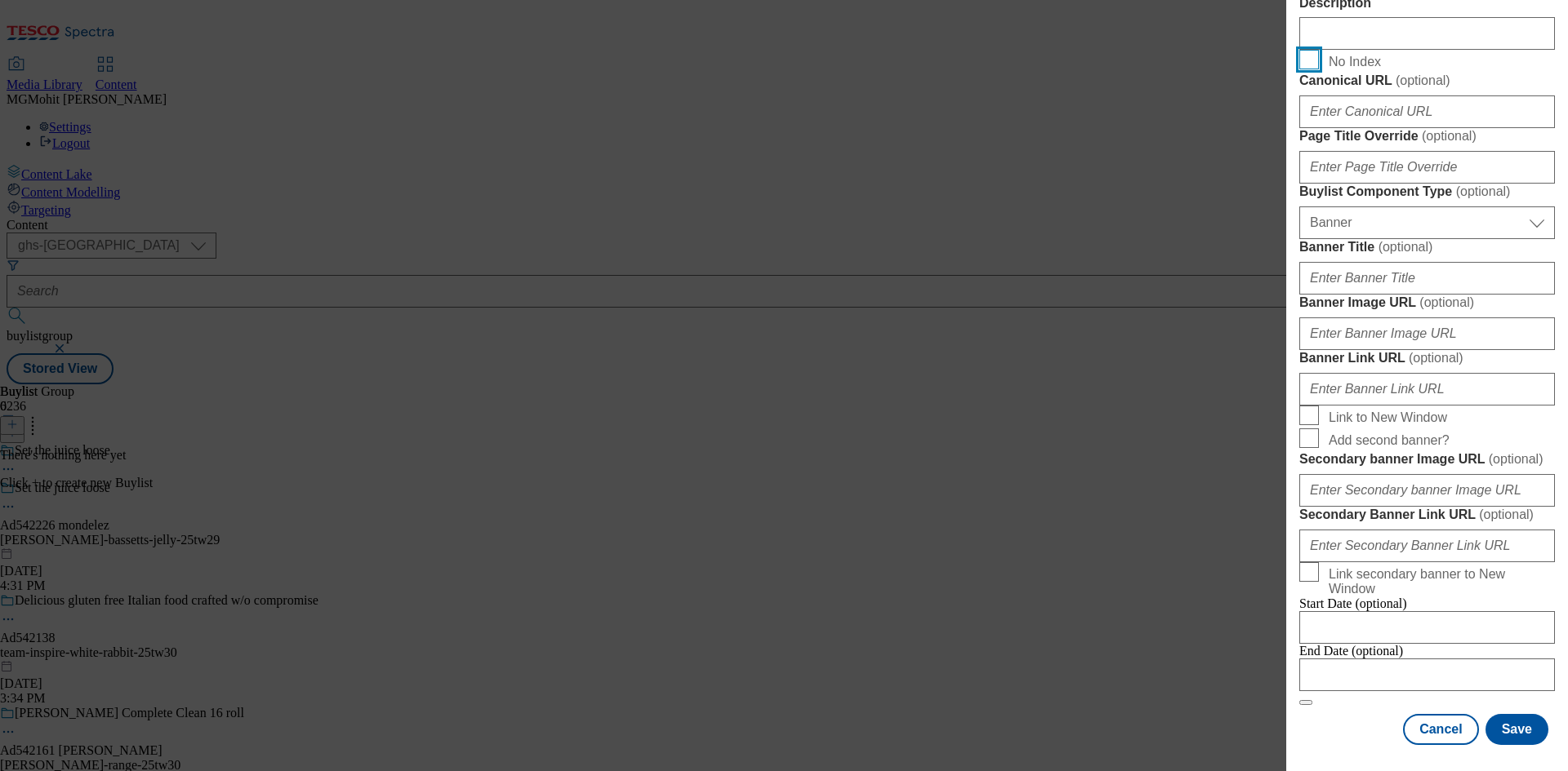
scroll to position [1618, 0]
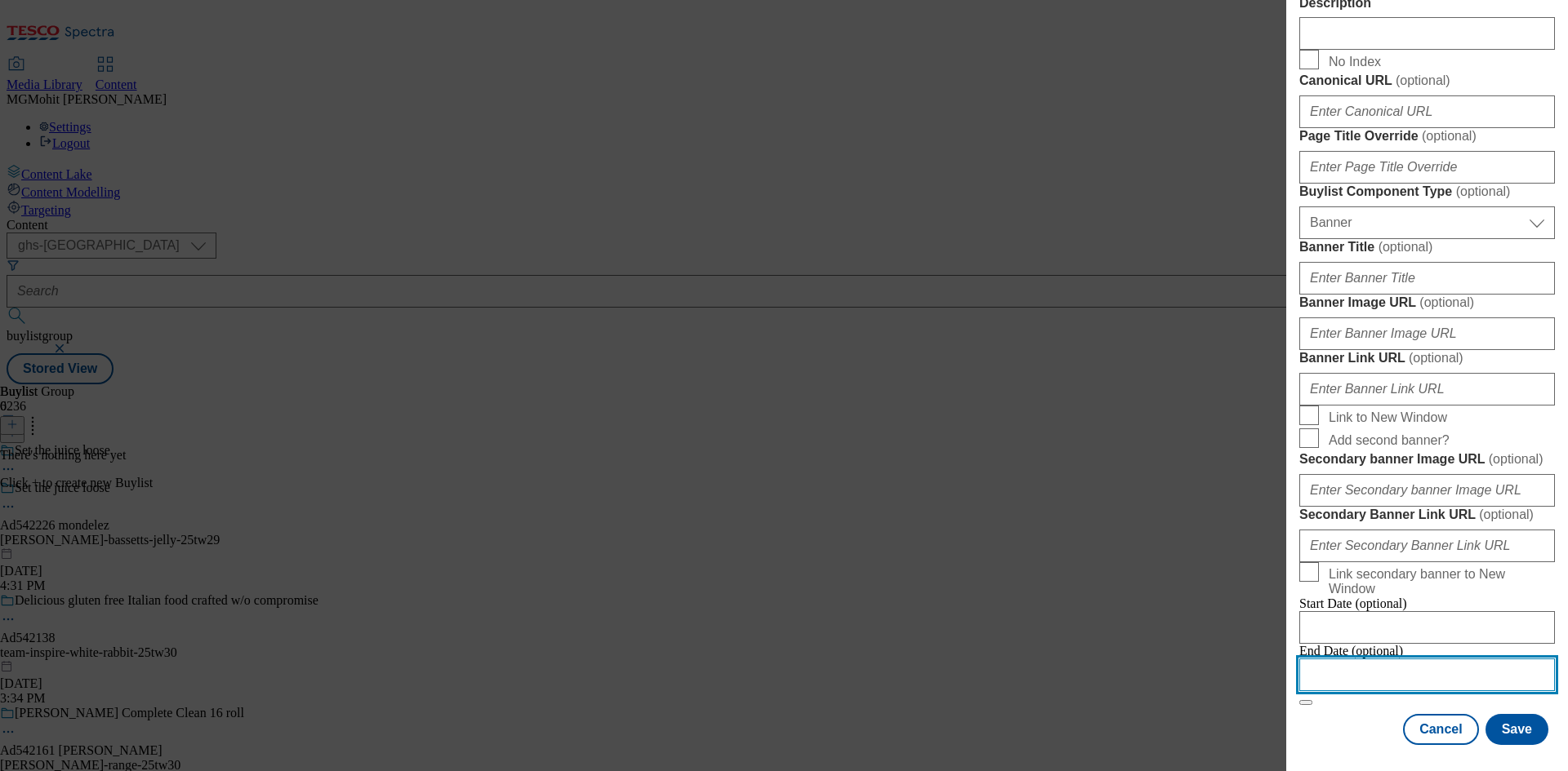
click at [1357, 660] on input "Modal" at bounding box center [1427, 675] width 256 height 33
select select "2025"
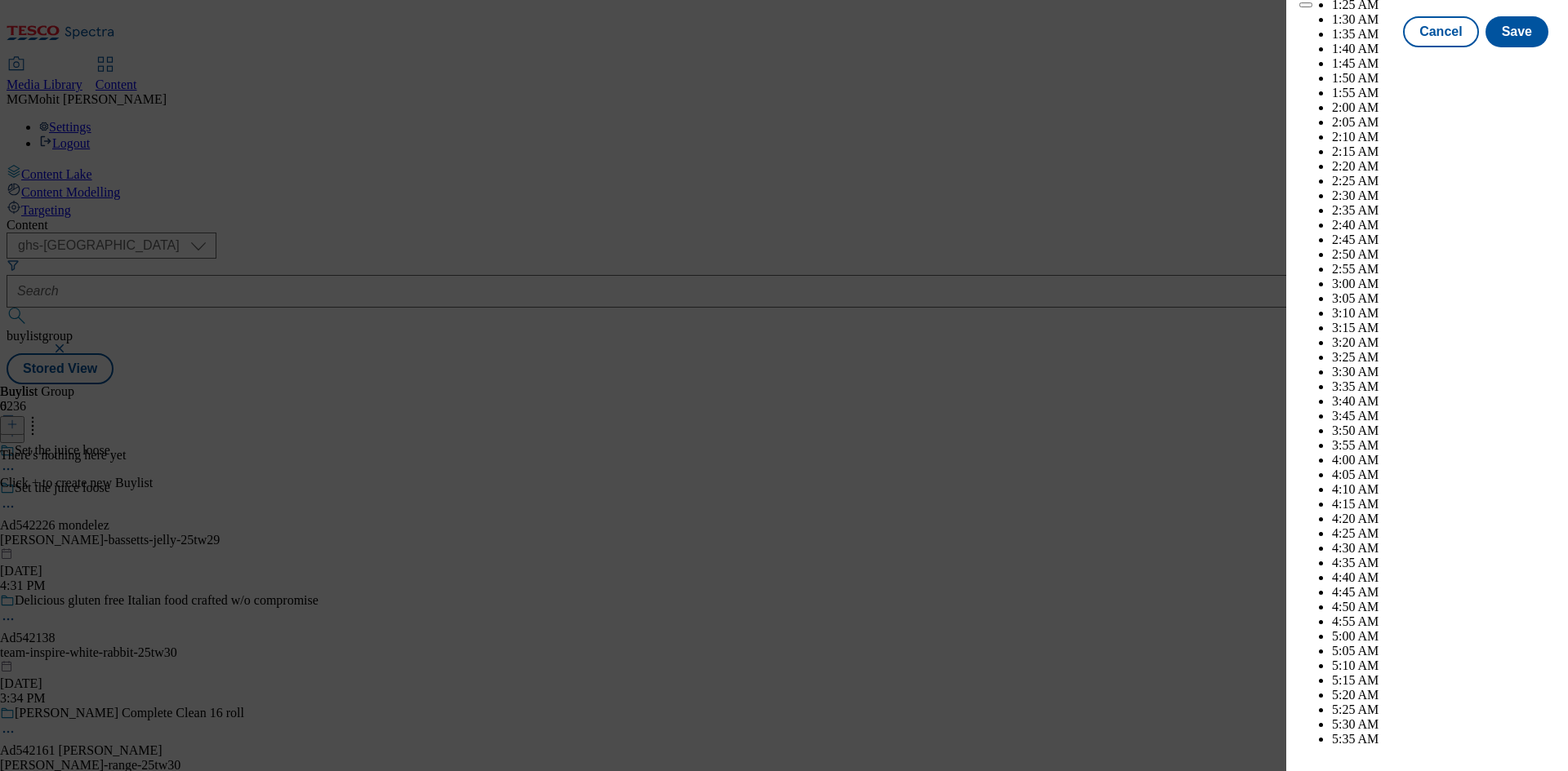
scroll to position [5970, 0]
select select "November"
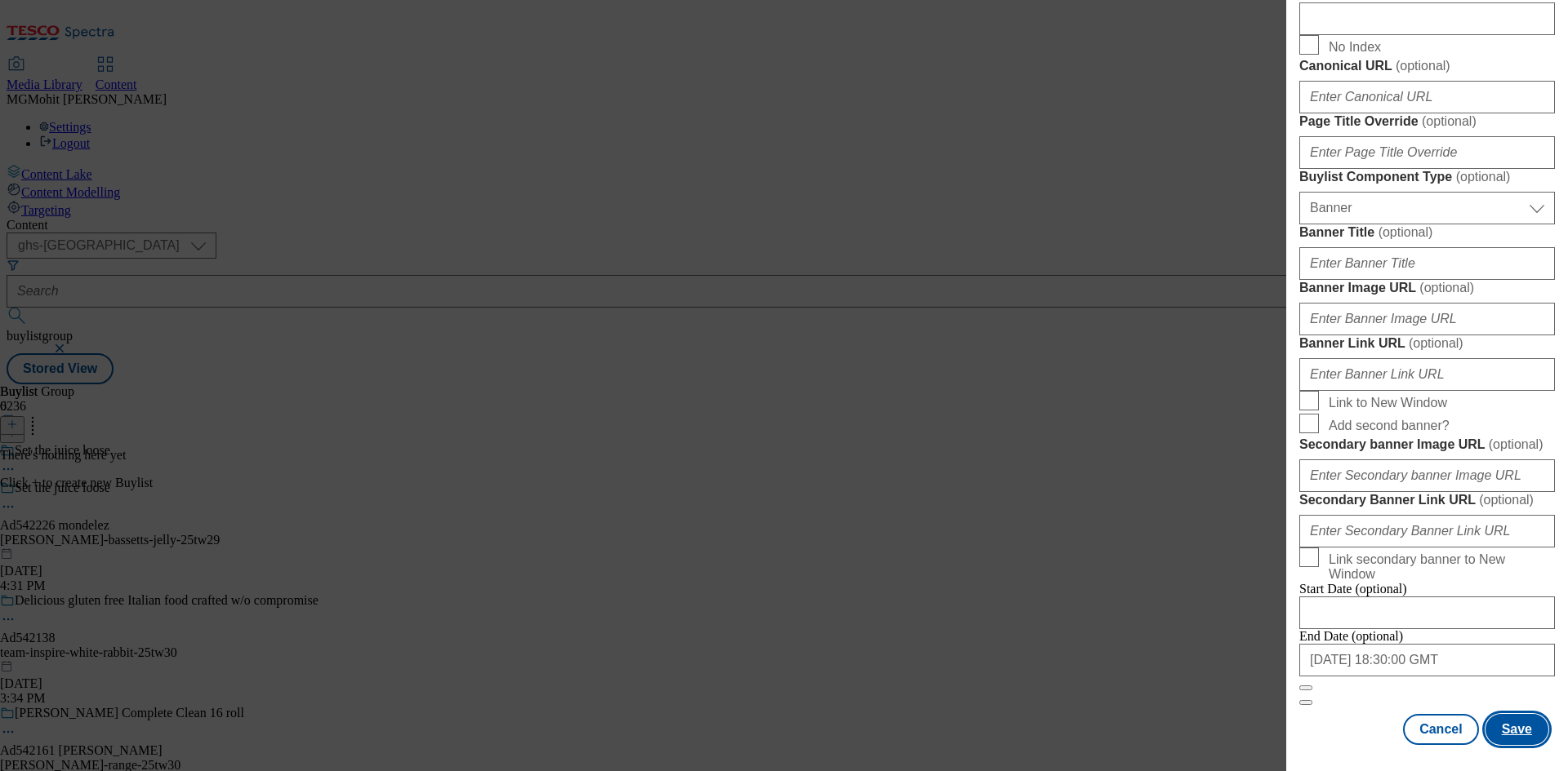
click at [1507, 720] on button "Save" at bounding box center [1516, 729] width 63 height 31
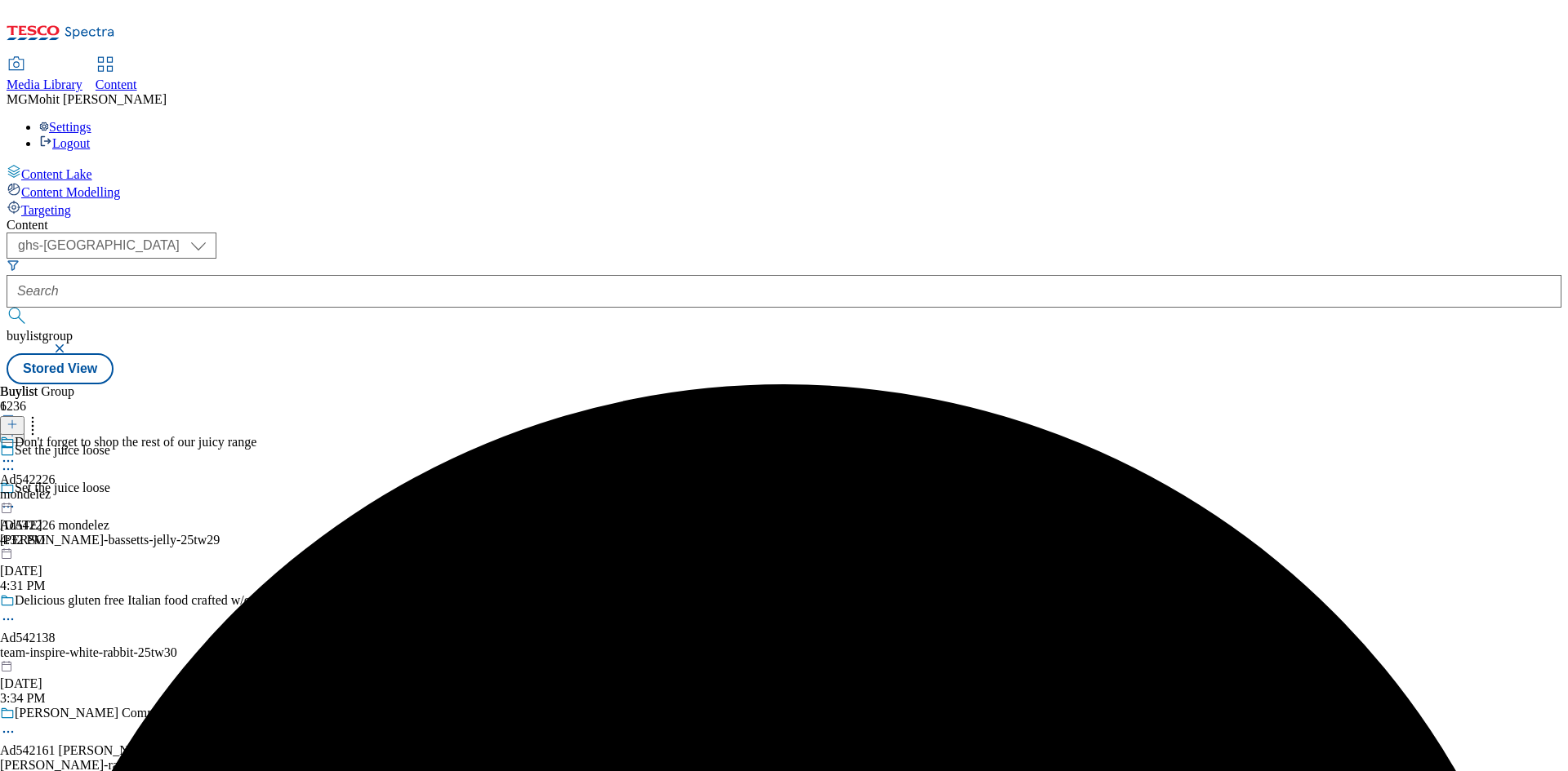
click at [16, 499] on icon at bounding box center [8, 507] width 16 height 16
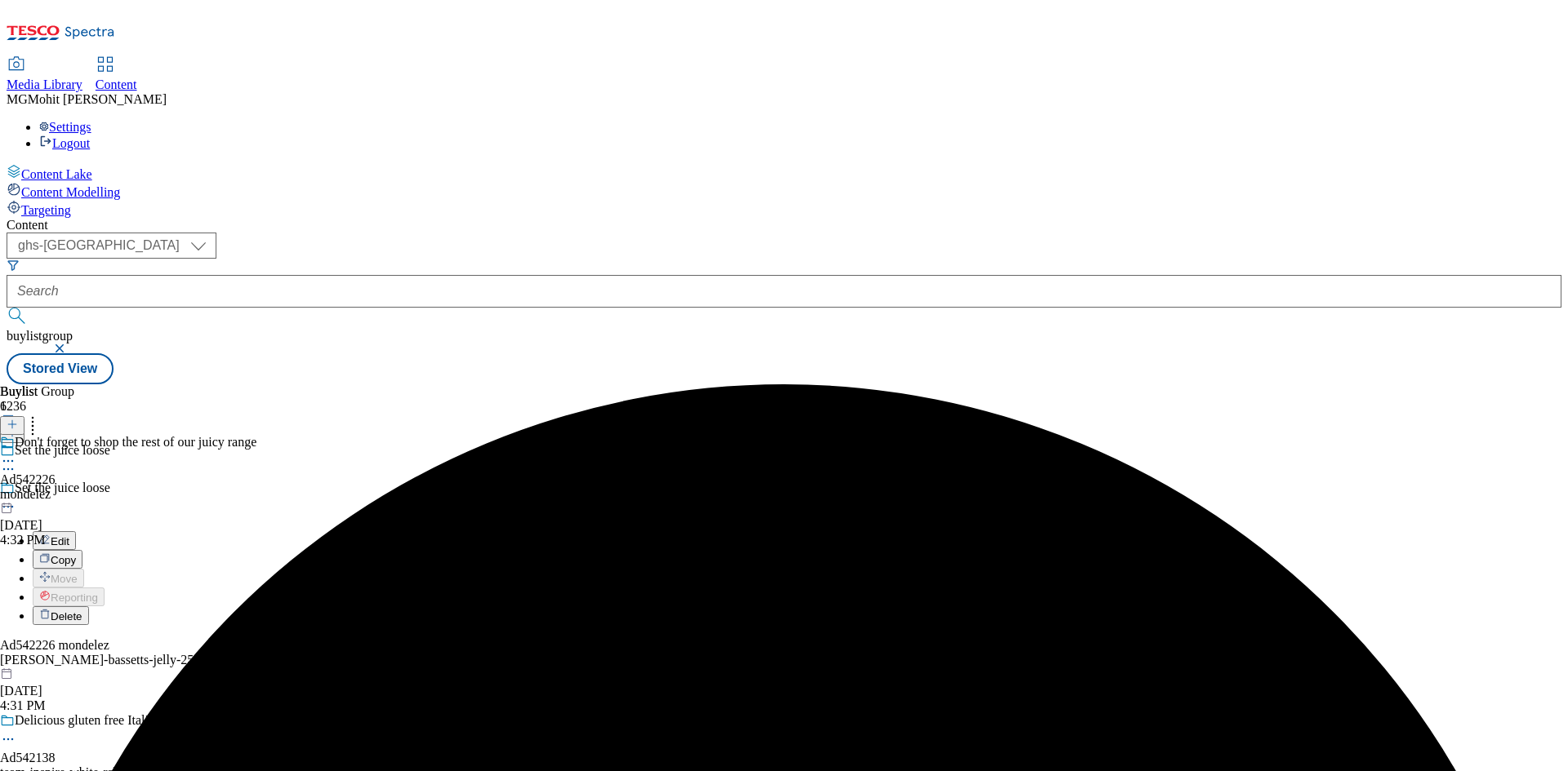
click at [70, 535] on span "Edit" at bounding box center [60, 542] width 19 height 13
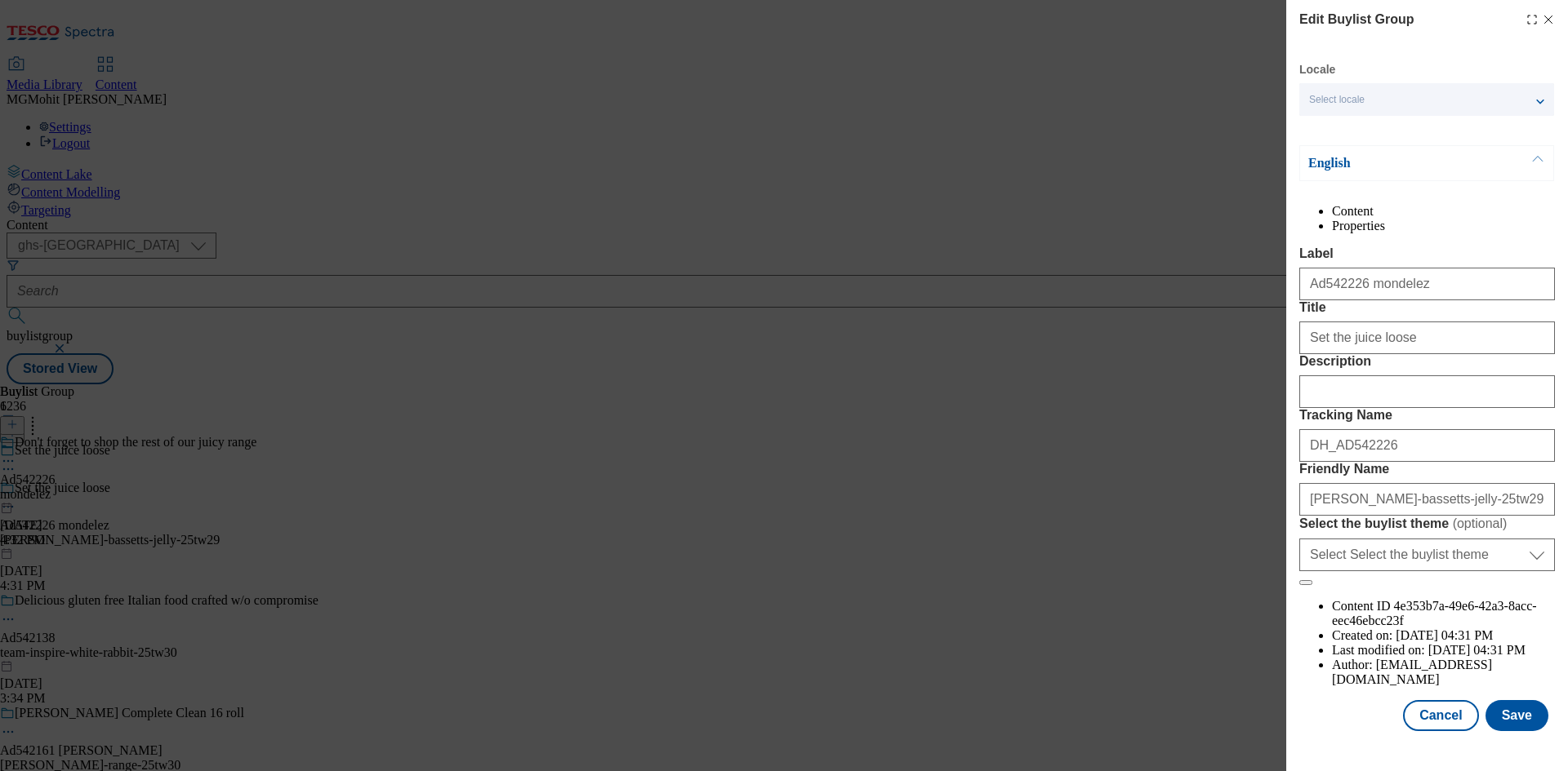
scroll to position [63, 0]
click at [1497, 729] on button "Save" at bounding box center [1516, 716] width 63 height 31
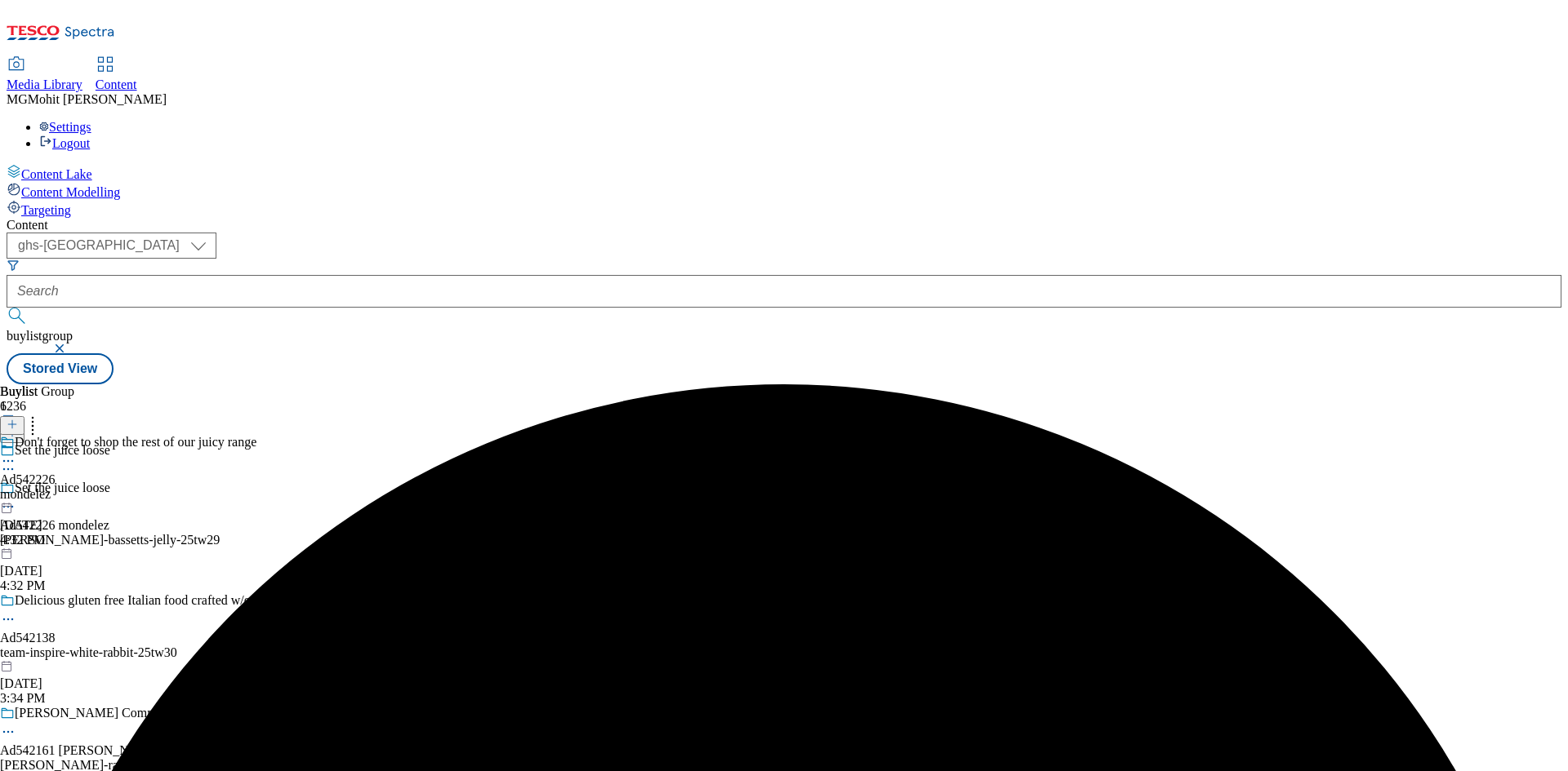
click at [256, 487] on div "mondelez" at bounding box center [128, 495] width 256 height 14
click at [18, 419] on icon at bounding box center [12, 424] width 12 height 12
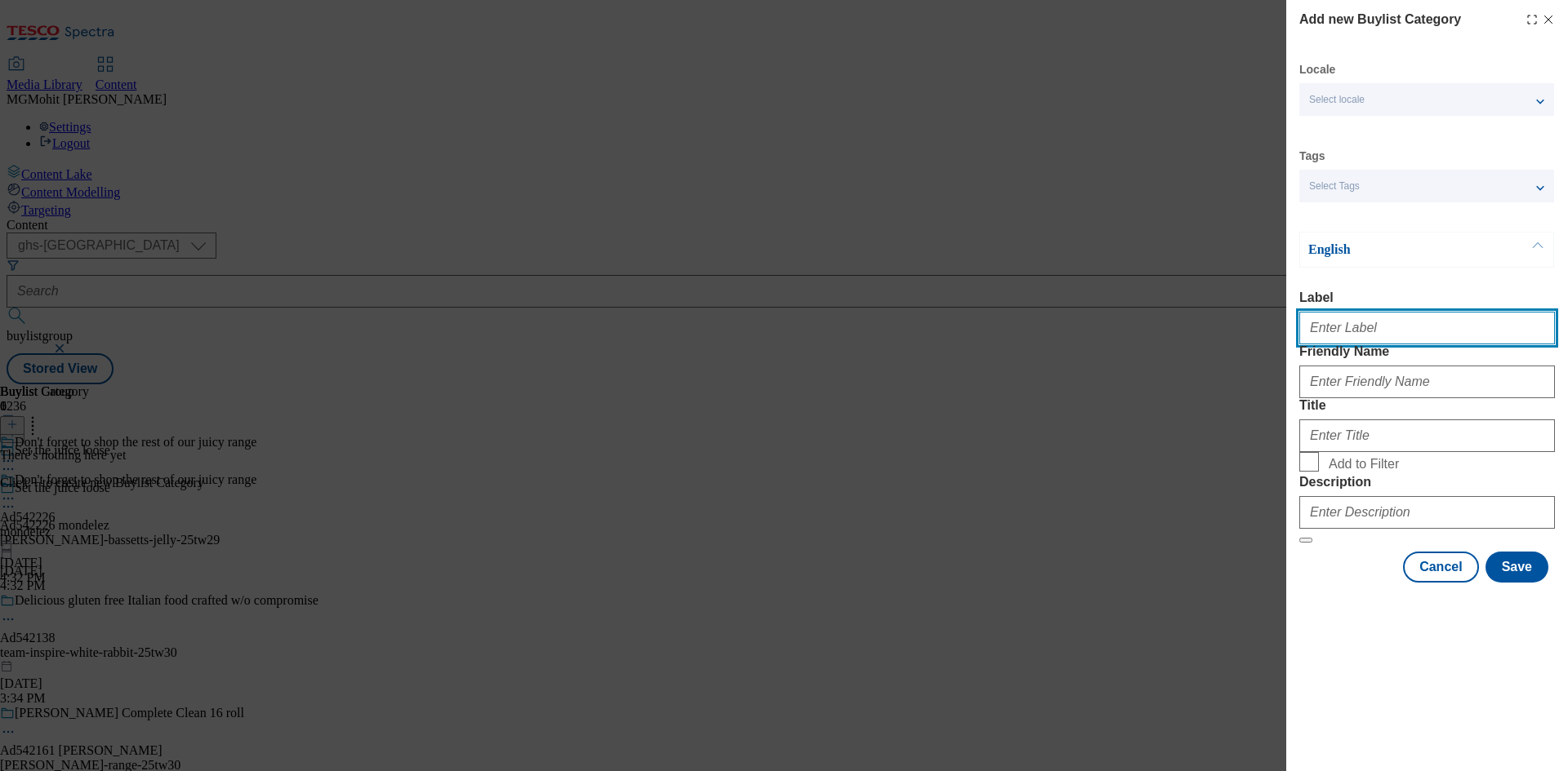
click at [1351, 344] on input "Label" at bounding box center [1427, 328] width 256 height 33
paste input "Ad542226"
type input "Ad542226"
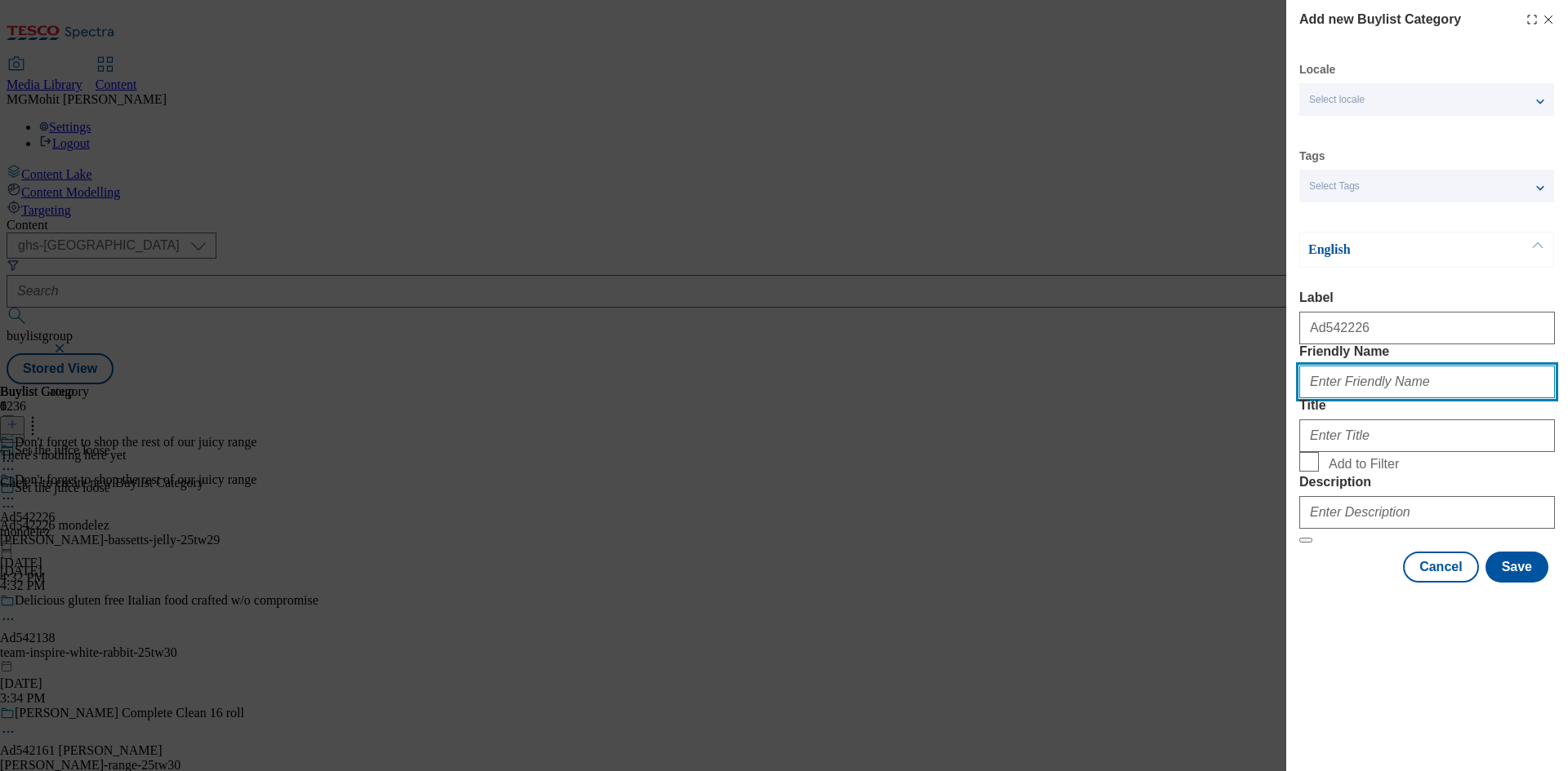
paste input "mondelez-maynards-bassetts-jelly"
type input "mondelez-maynards-bassetts-jelly"
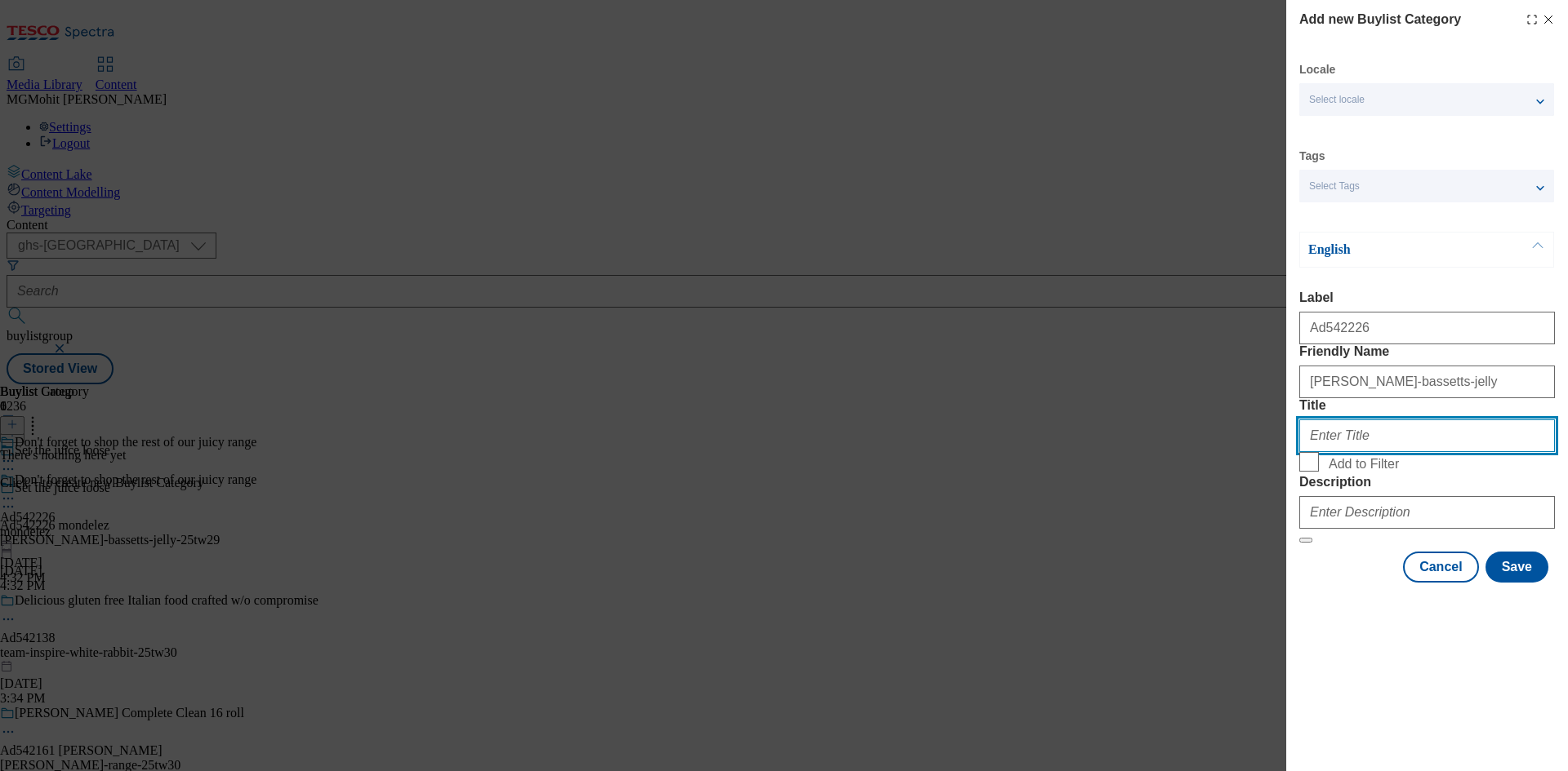
paste input "Mondelez"
type input "Mondelez"
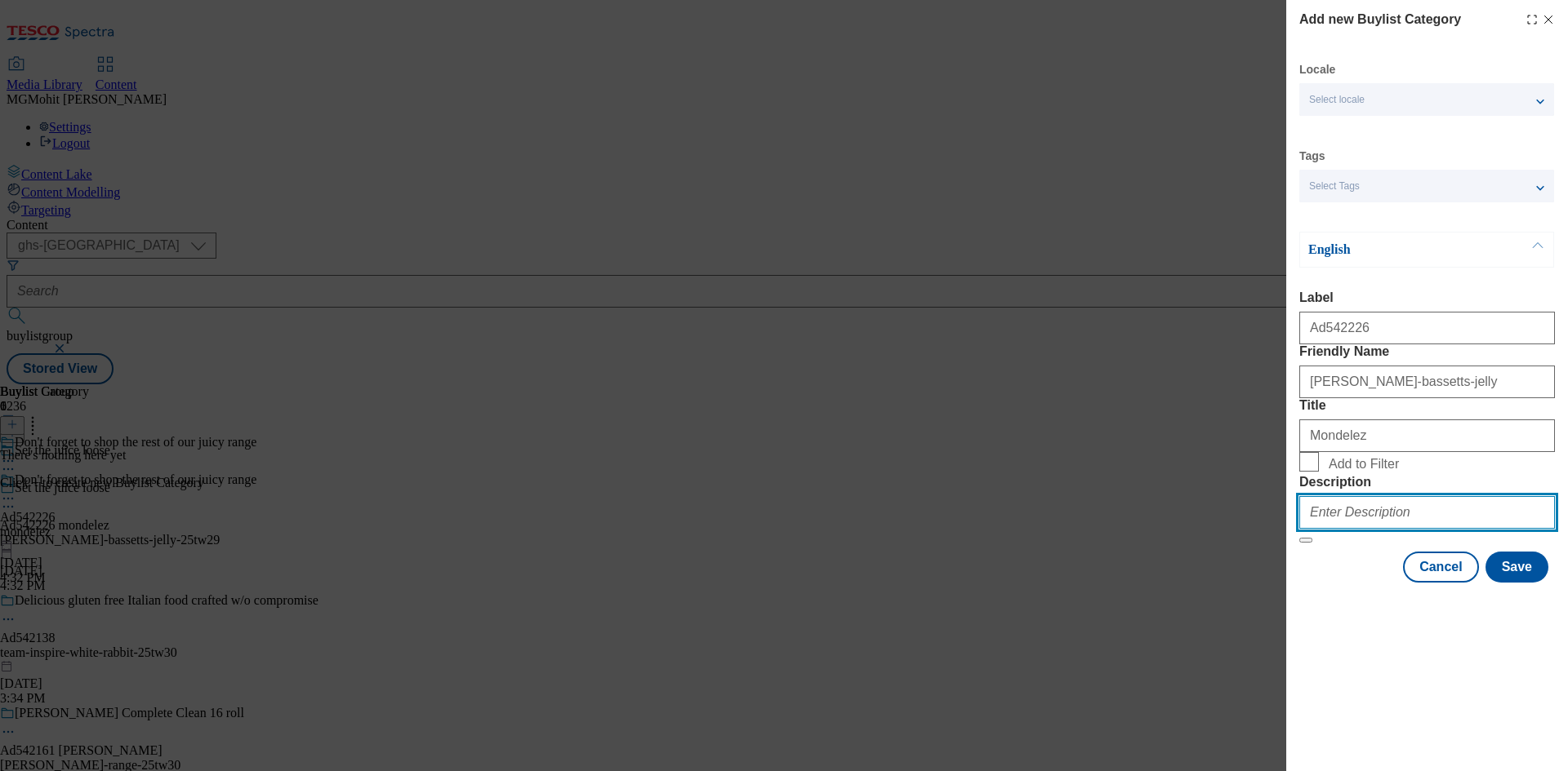
click at [1354, 529] on input "Description" at bounding box center [1427, 513] width 256 height 33
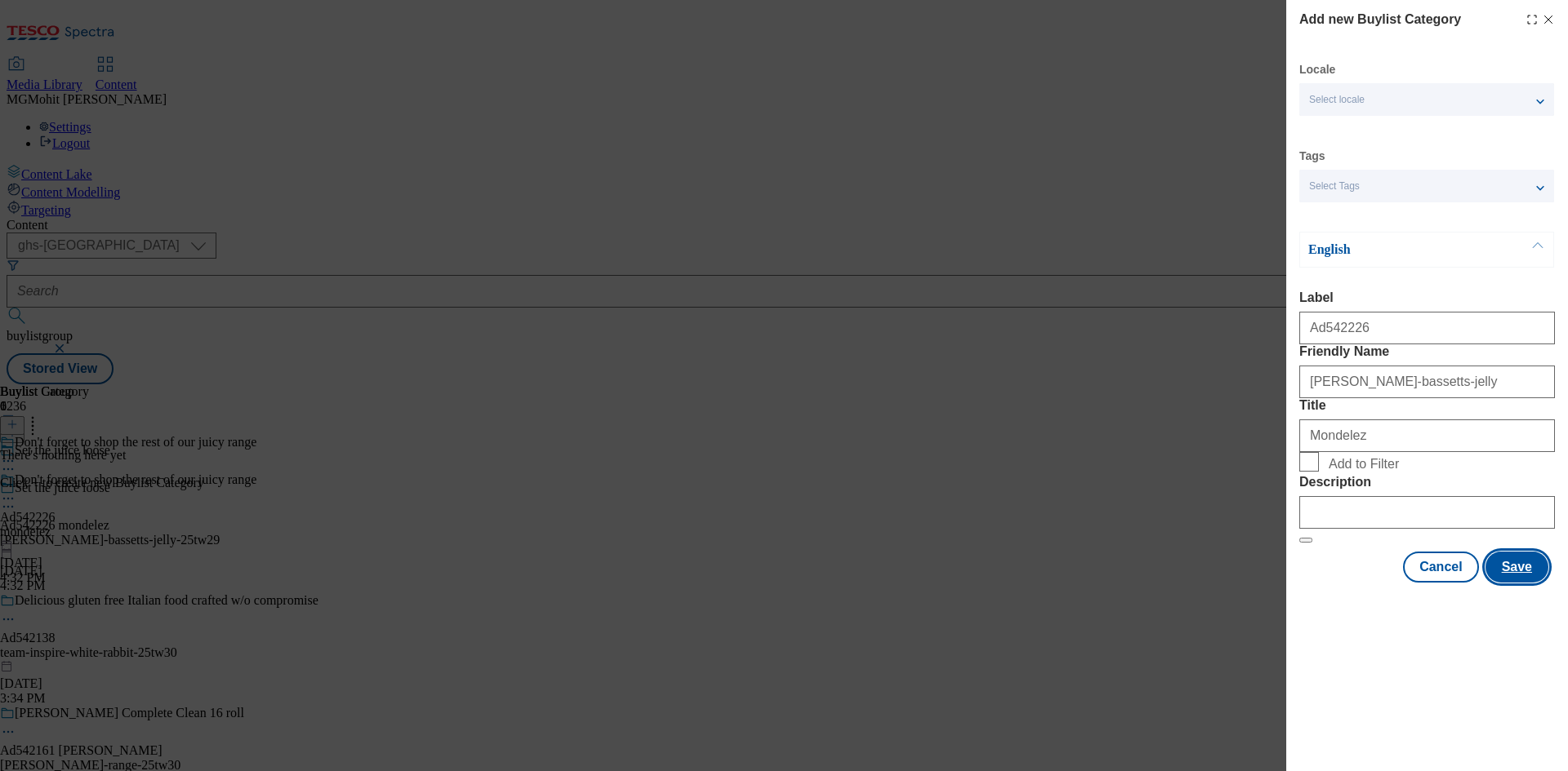
click at [1536, 583] on button "Save" at bounding box center [1516, 567] width 63 height 31
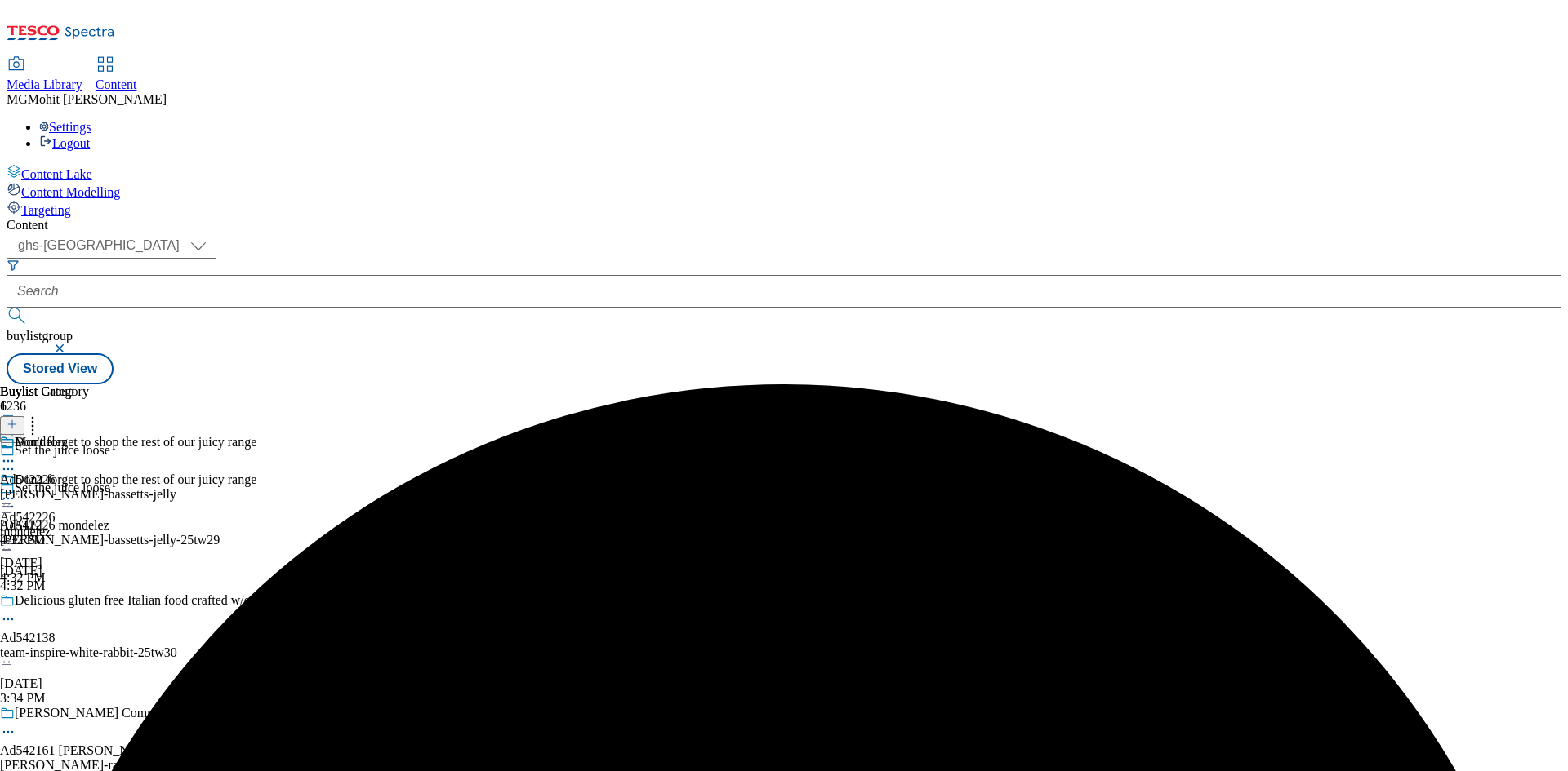
click at [177, 487] on div "mondelez-maynards-bassetts-jelly" at bounding box center [88, 495] width 177 height 14
